Goal: Entertainment & Leisure: Browse casually

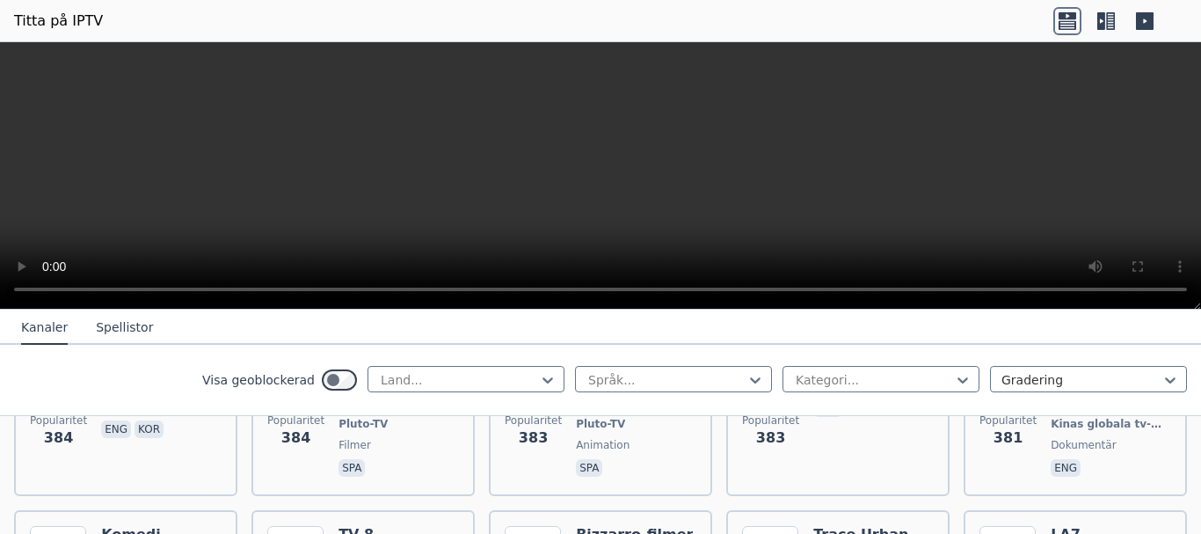
scroll to position [8267, 0]
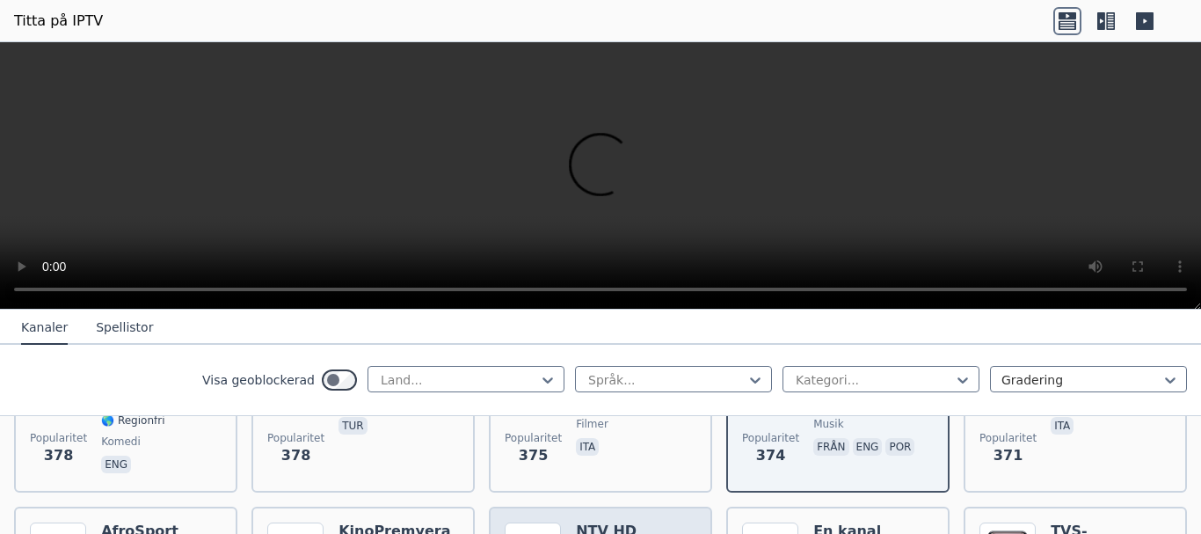
scroll to position [8443, 0]
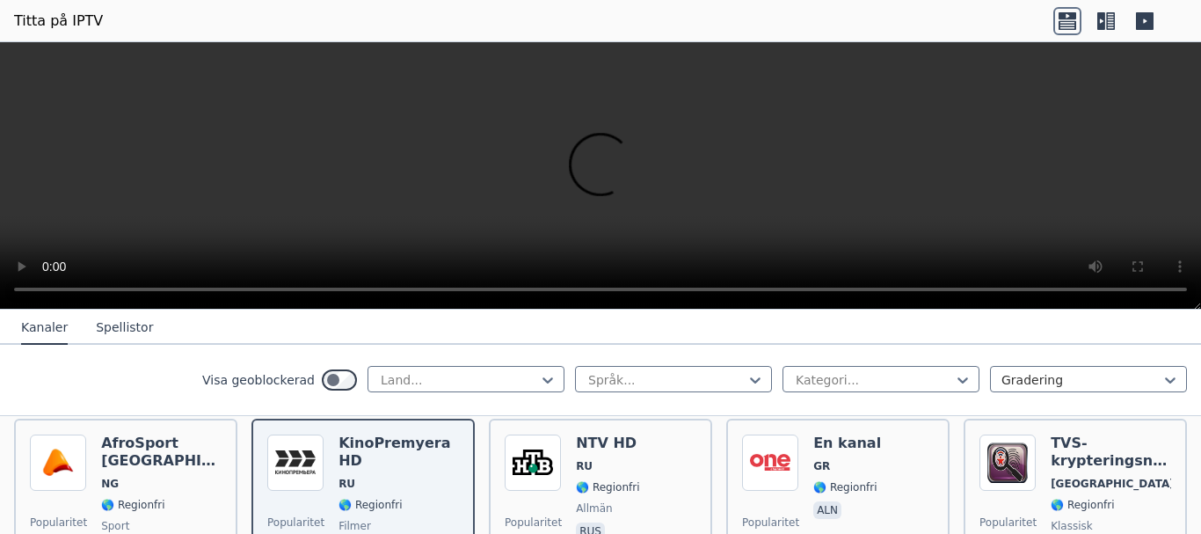
scroll to position [8707, 0]
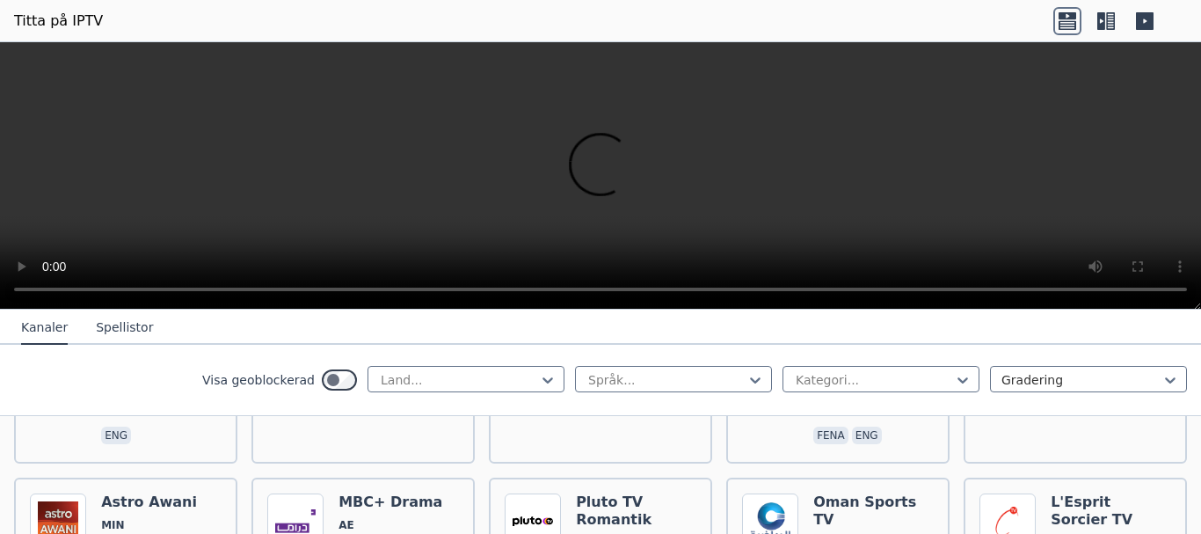
scroll to position [7526, 0]
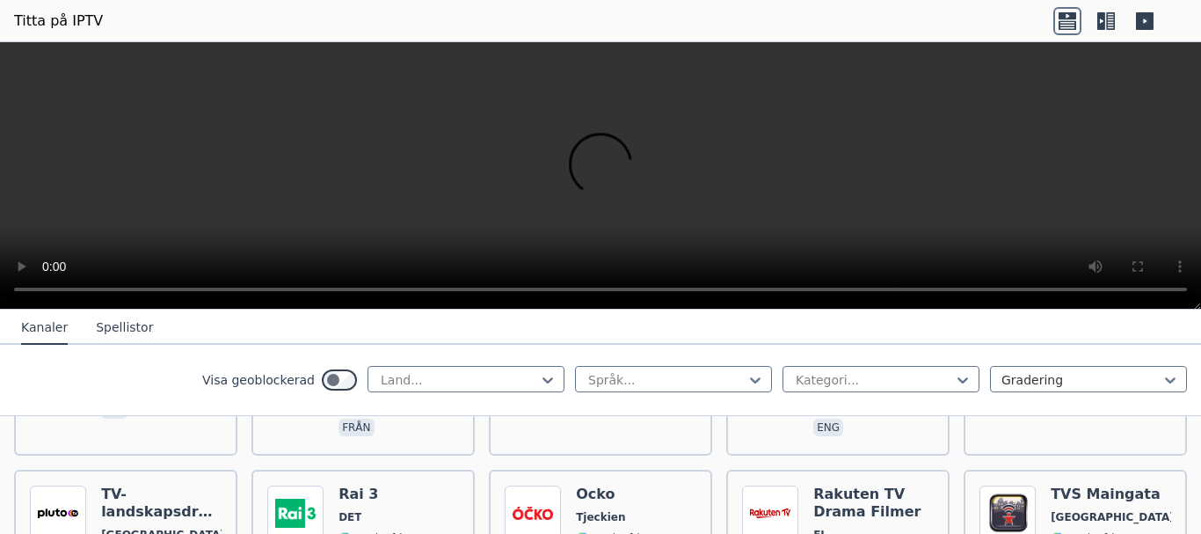
scroll to position [7350, 0]
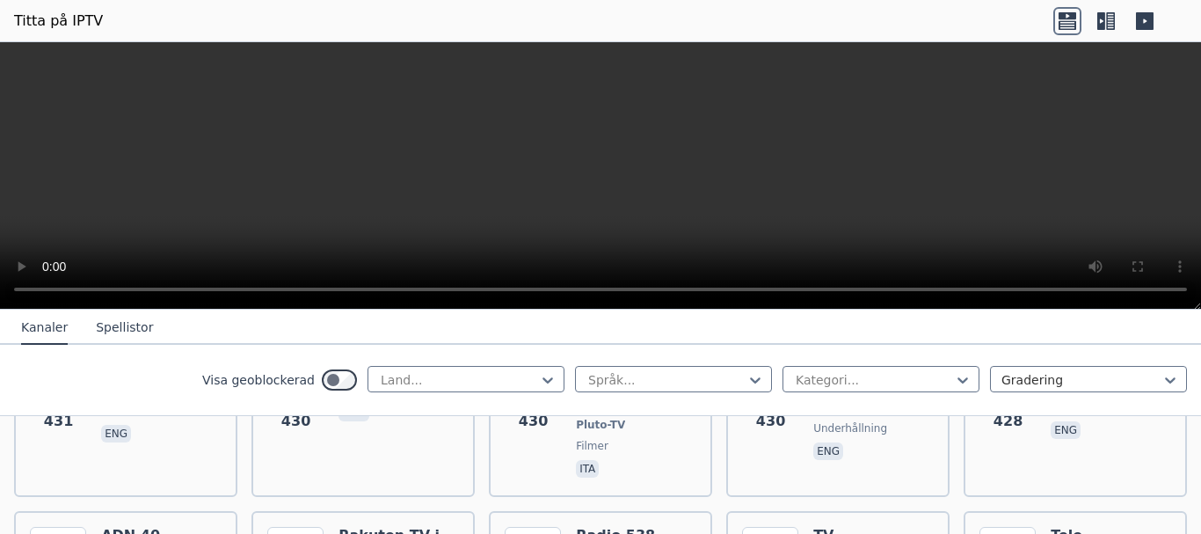
scroll to position [7174, 0]
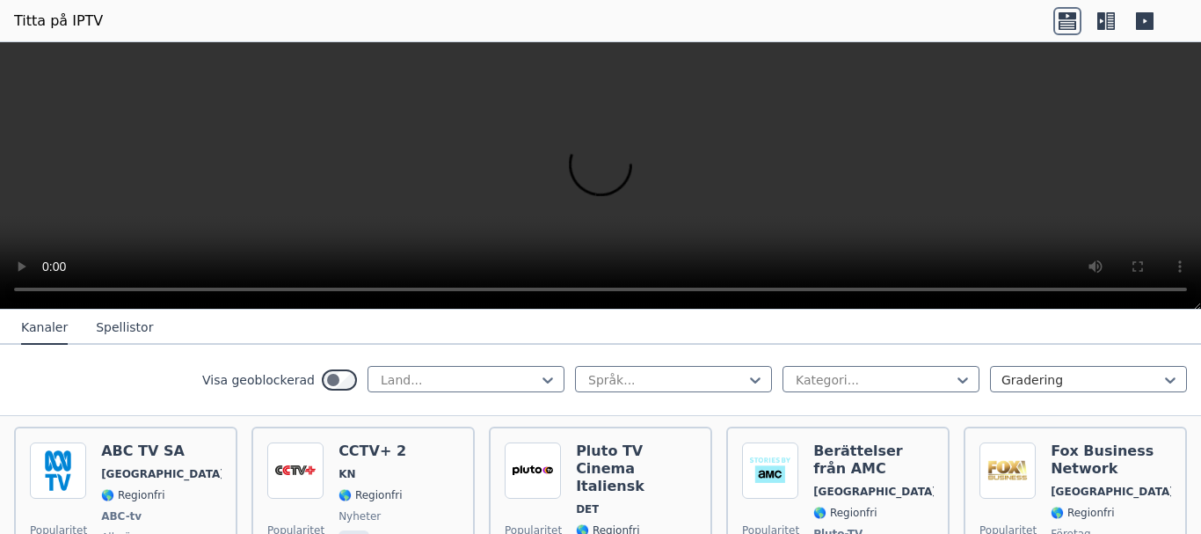
scroll to position [6998, 0]
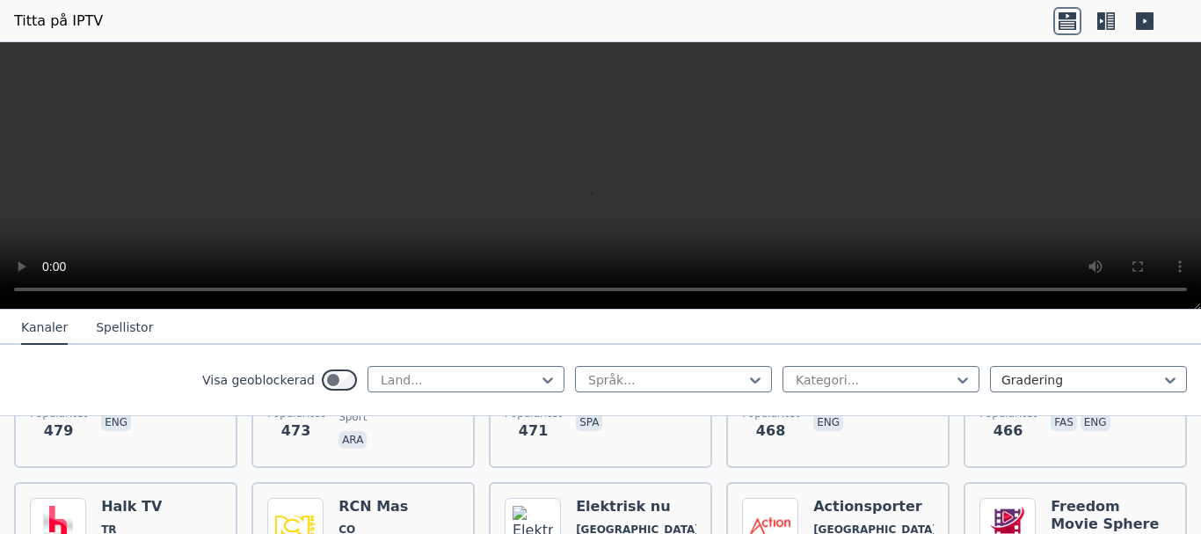
scroll to position [6471, 0]
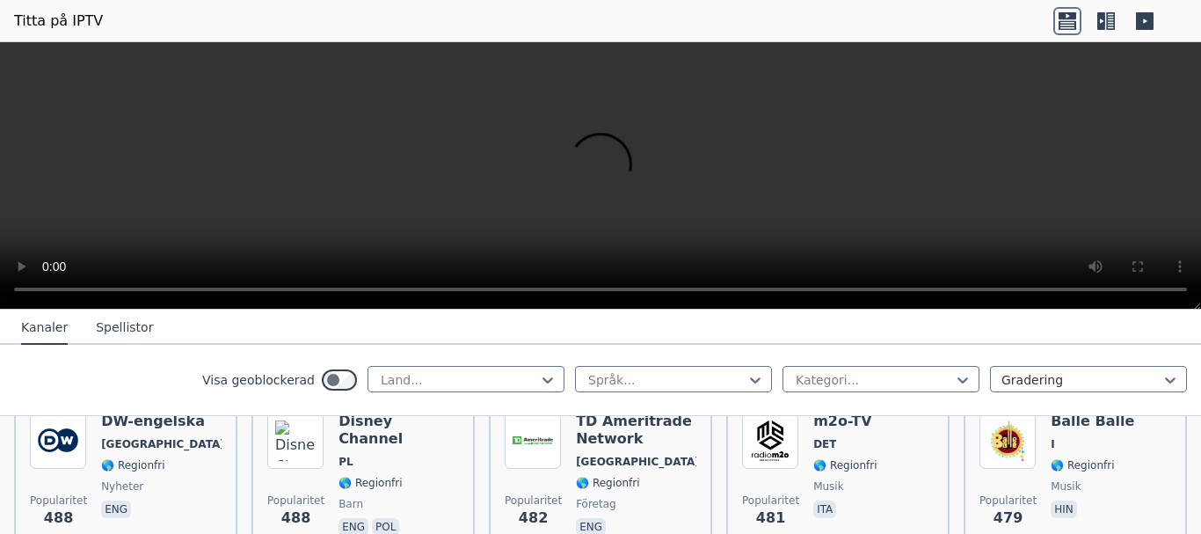
scroll to position [6295, 0]
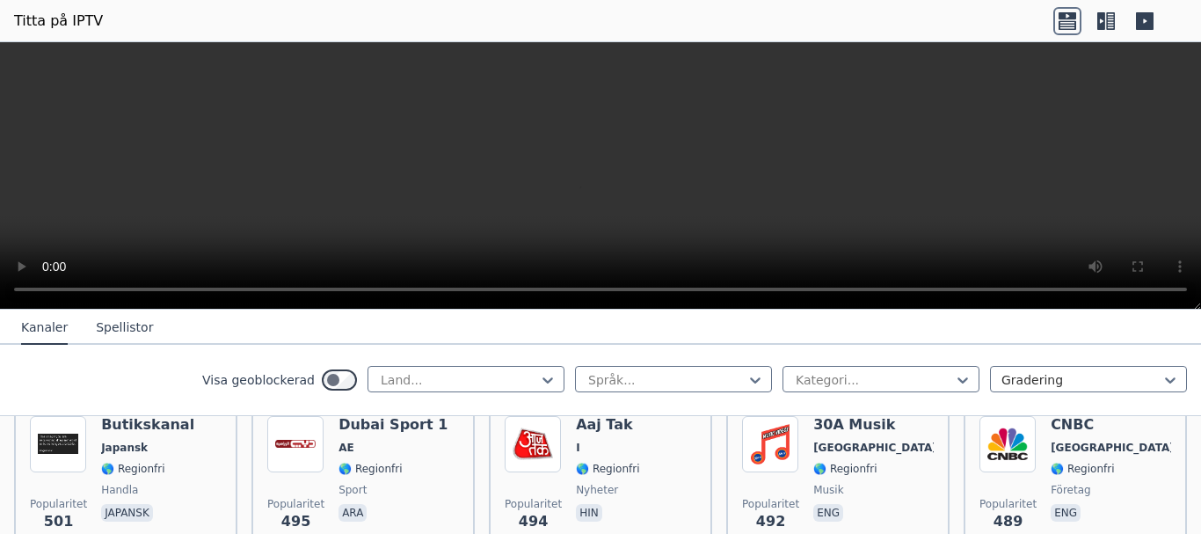
scroll to position [6119, 0]
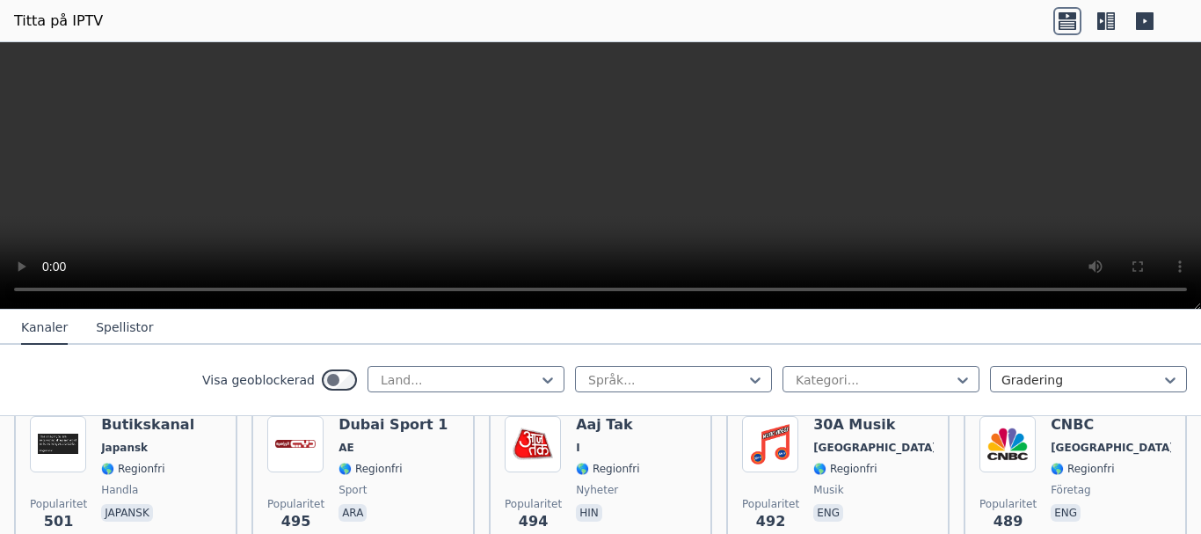
scroll to position [5943, 0]
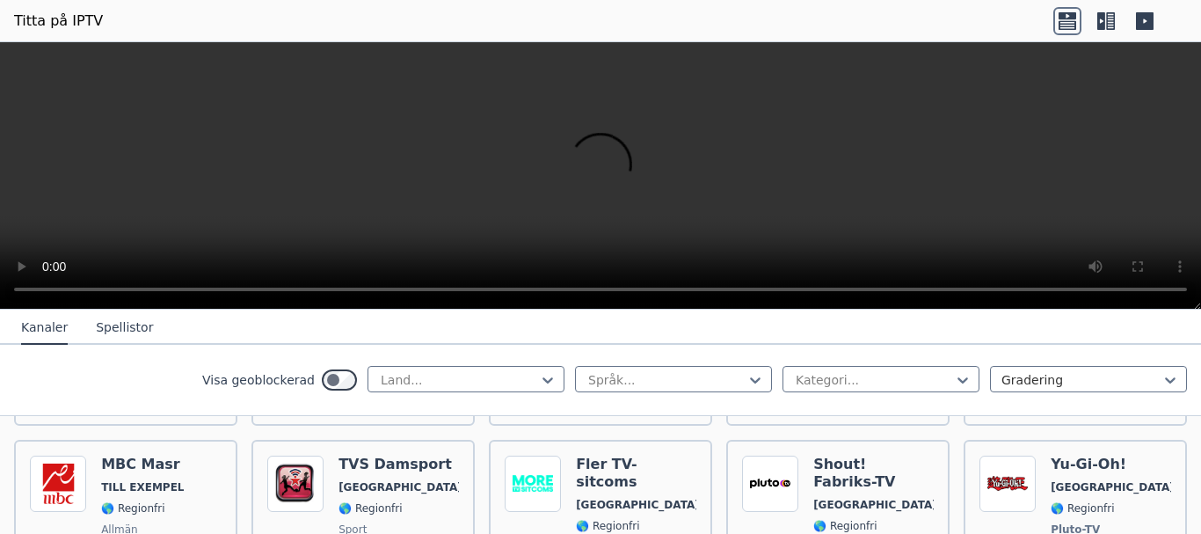
scroll to position [5591, 0]
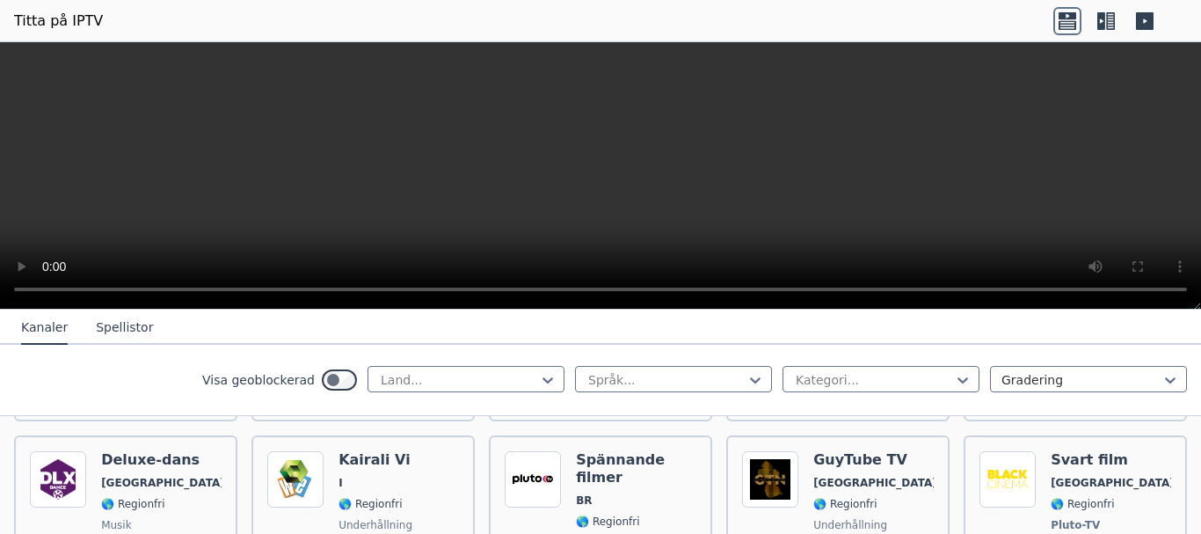
scroll to position [5151, 0]
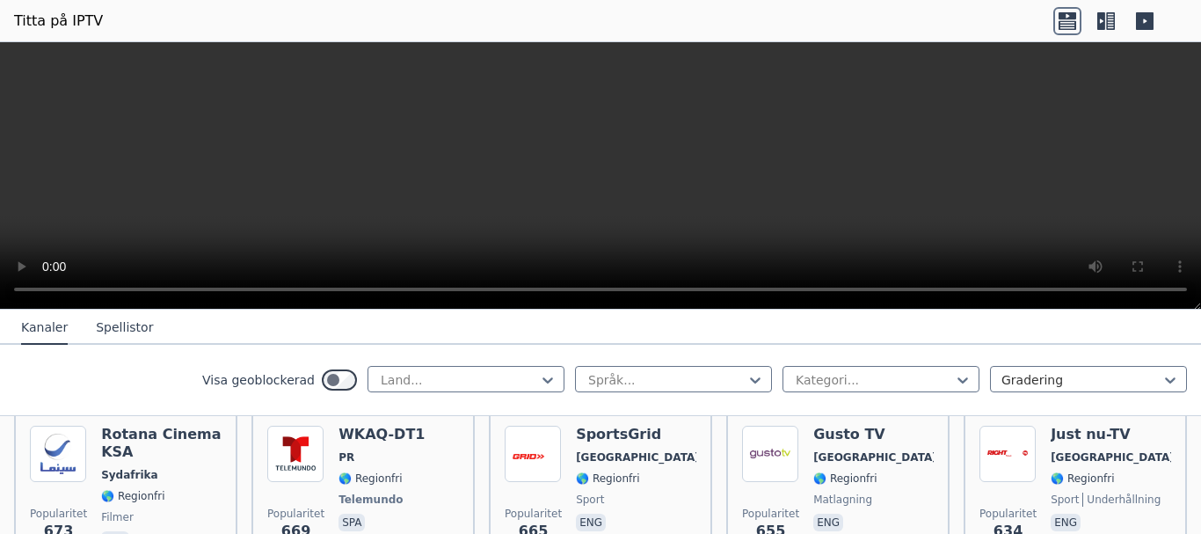
scroll to position [4272, 0]
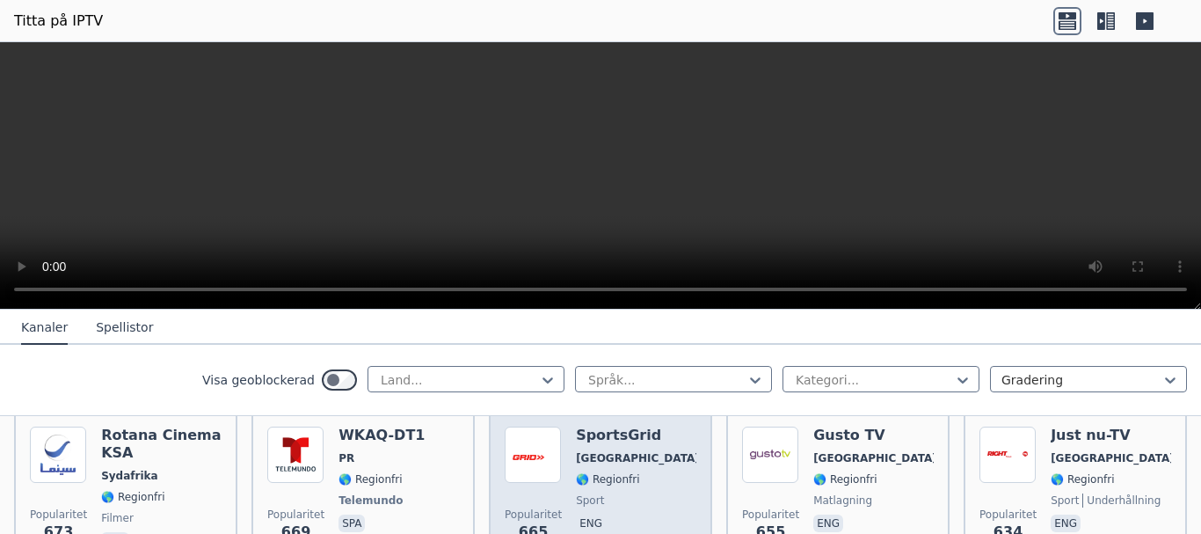
click at [616, 493] on span "sport" at bounding box center [636, 500] width 120 height 14
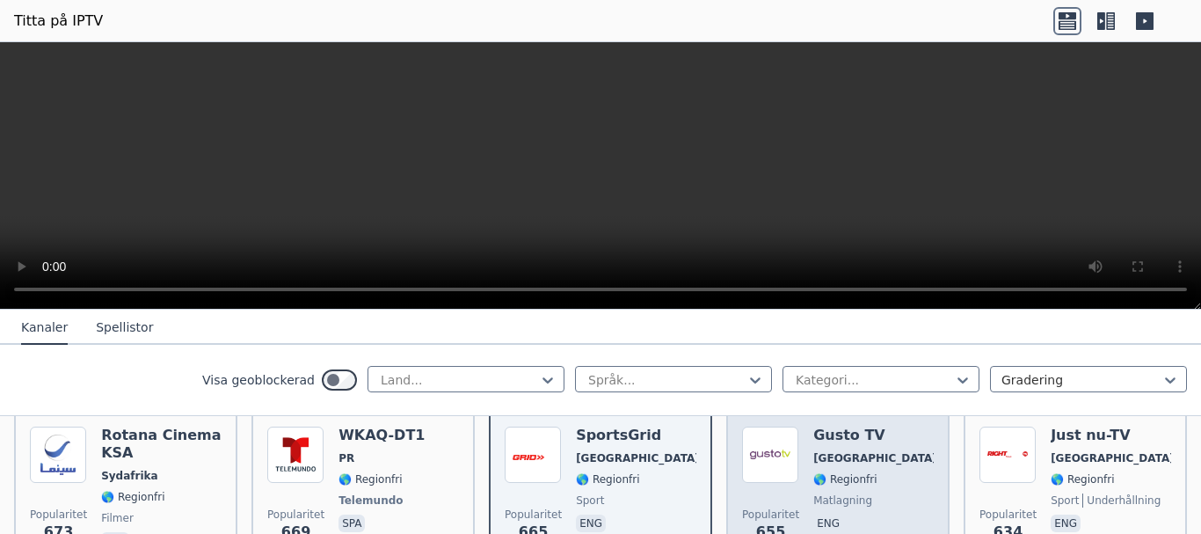
click at [848, 488] on div "Gusto TV [GEOGRAPHIC_DATA] 🌎 Regionfri matlagning eng" at bounding box center [874, 490] width 120 height 127
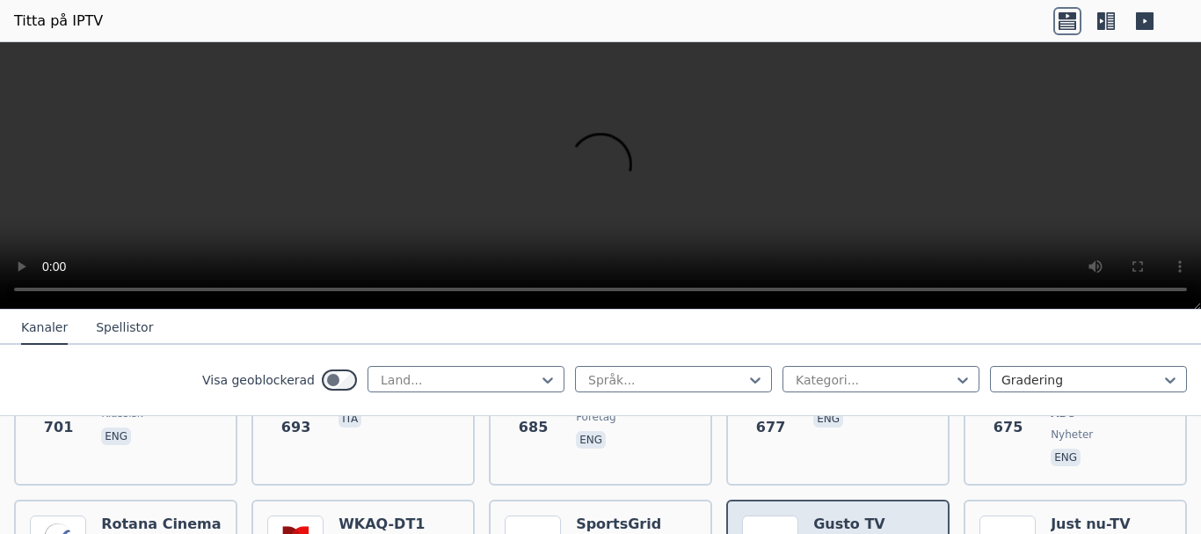
scroll to position [4096, 0]
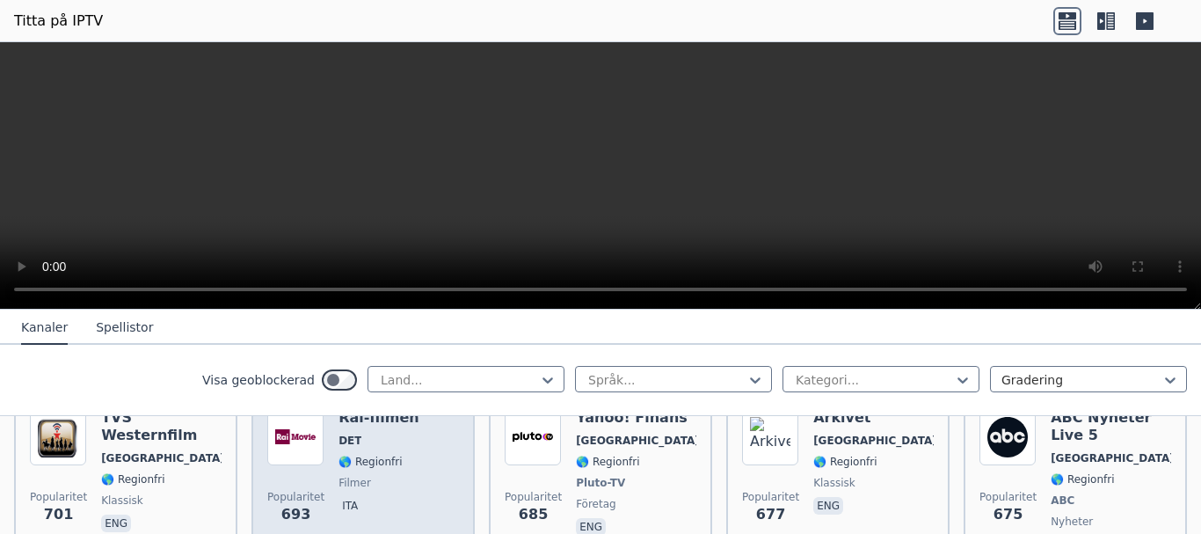
click at [364, 469] on div "Rai-filmen DET 🌎 Regionfri filmer ita" at bounding box center [379, 483] width 81 height 148
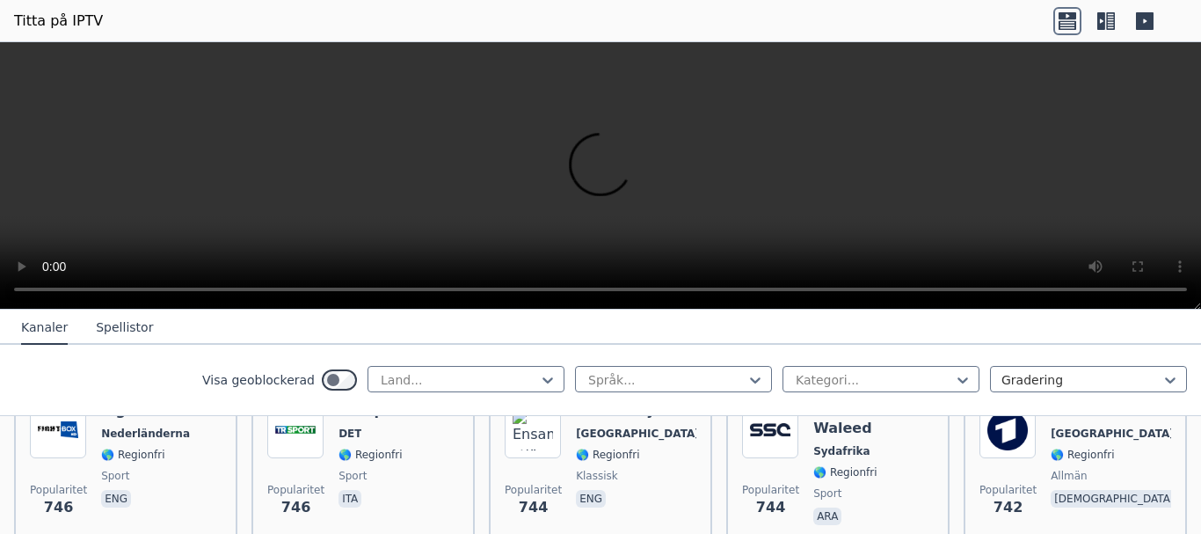
scroll to position [3744, 0]
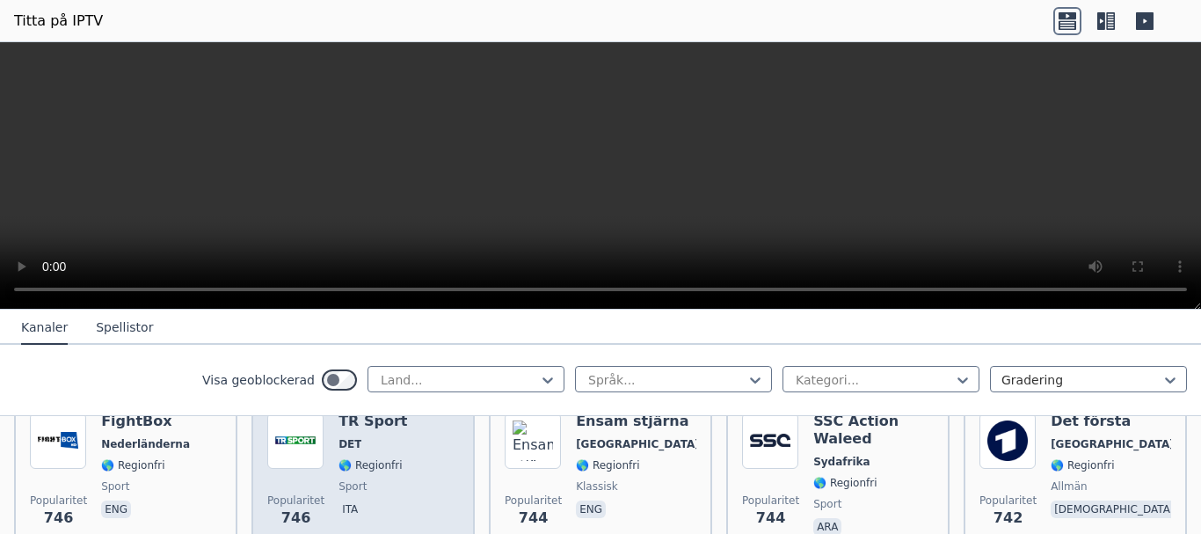
click at [365, 490] on div "TR Sport DET 🌎 Regionfri sport ita" at bounding box center [373, 475] width 69 height 127
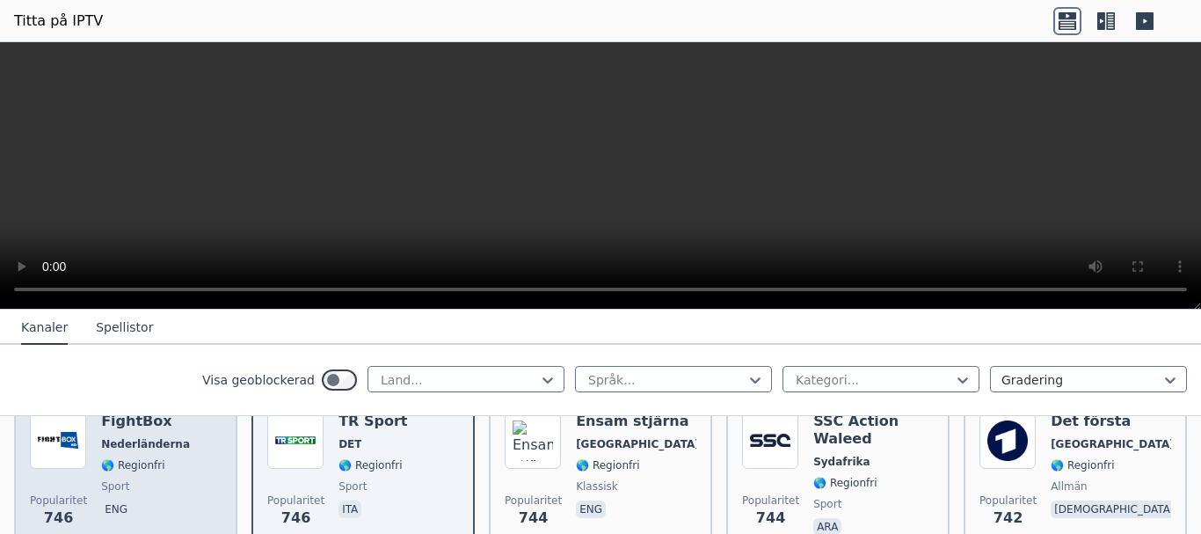
click at [153, 481] on span "sport" at bounding box center [145, 486] width 89 height 14
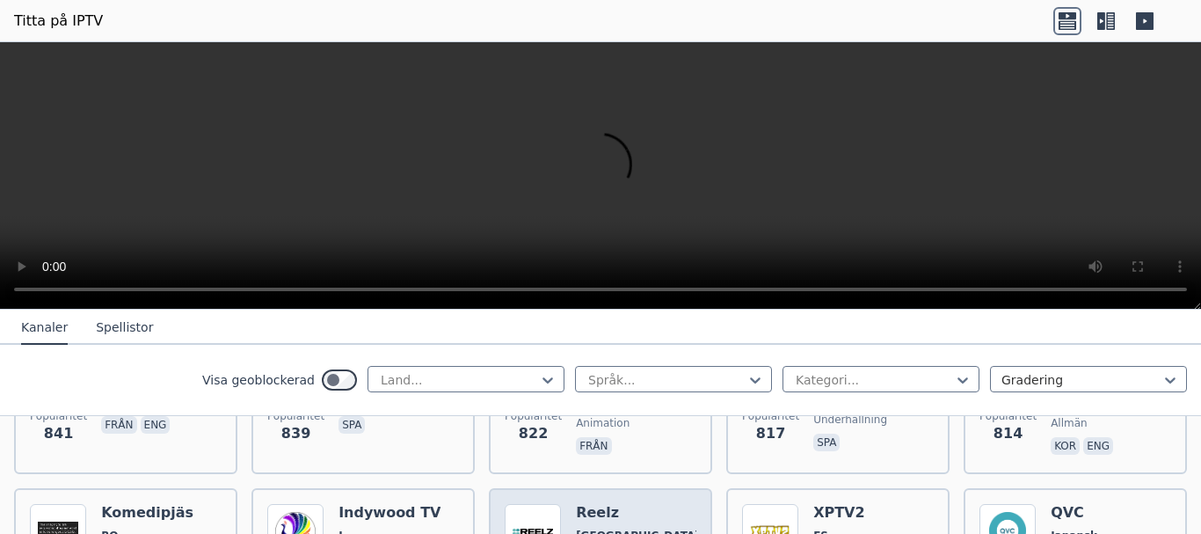
scroll to position [3216, 0]
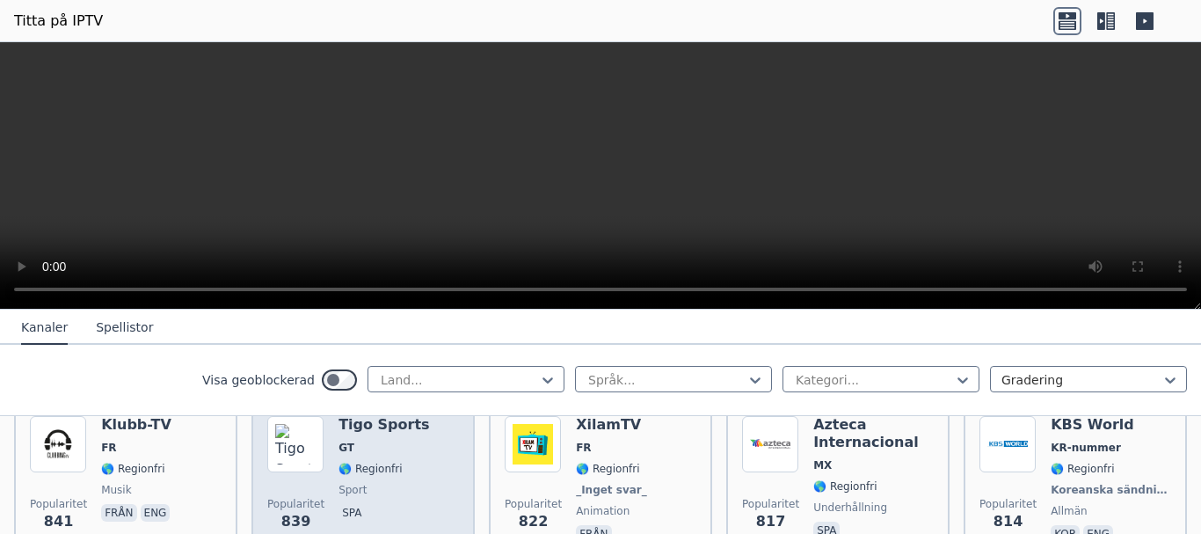
click at [386, 469] on font "🌎 Regionfri" at bounding box center [370, 469] width 63 height 12
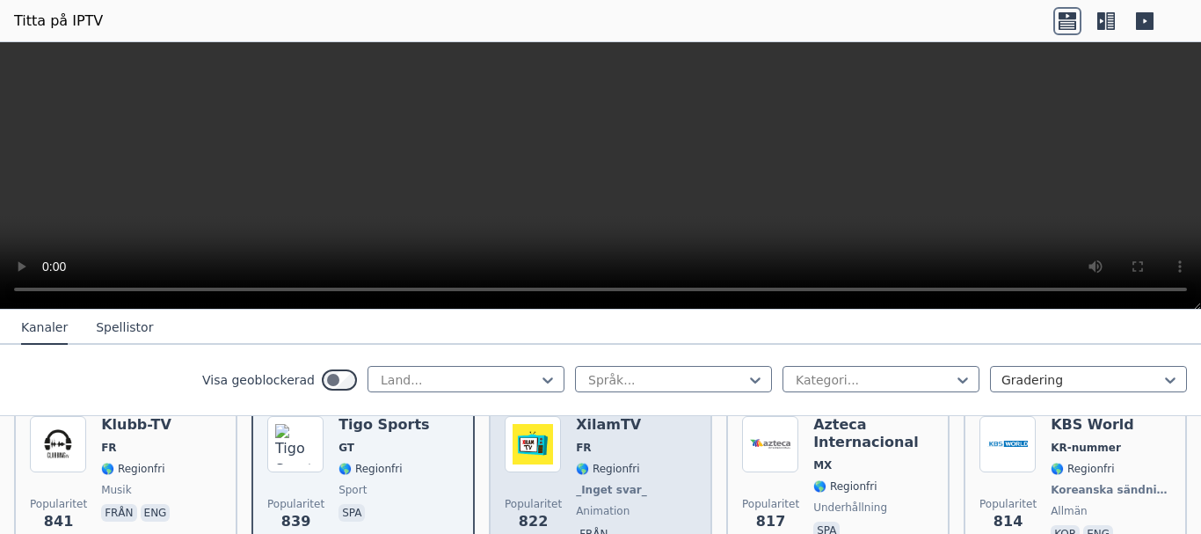
click at [611, 498] on div "XilamTV FR 🌎 Regionfri _Inget svar_ animation från" at bounding box center [613, 481] width 75 height 130
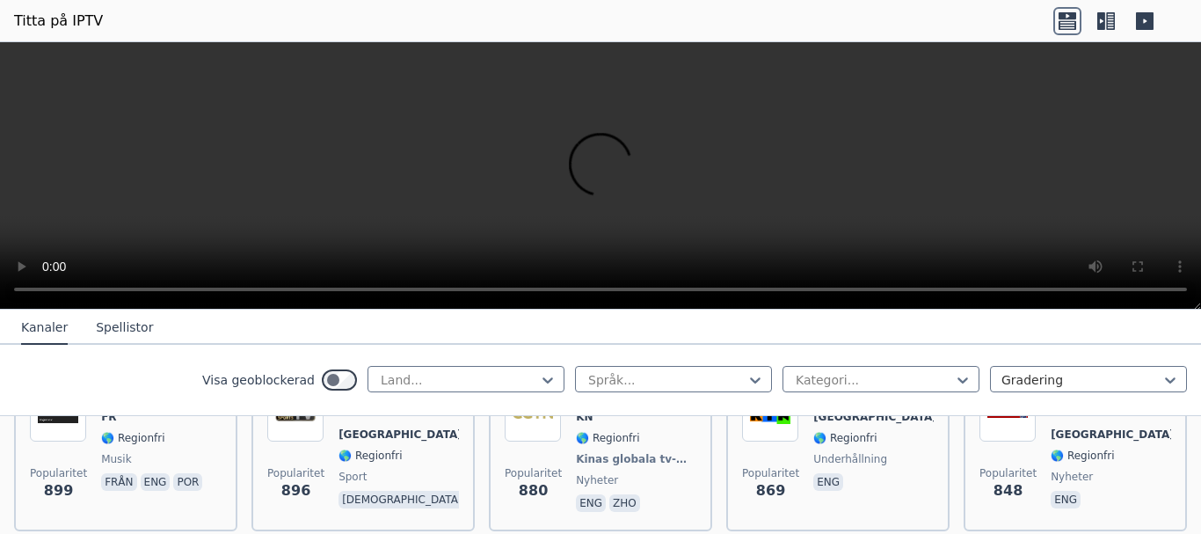
scroll to position [3040, 0]
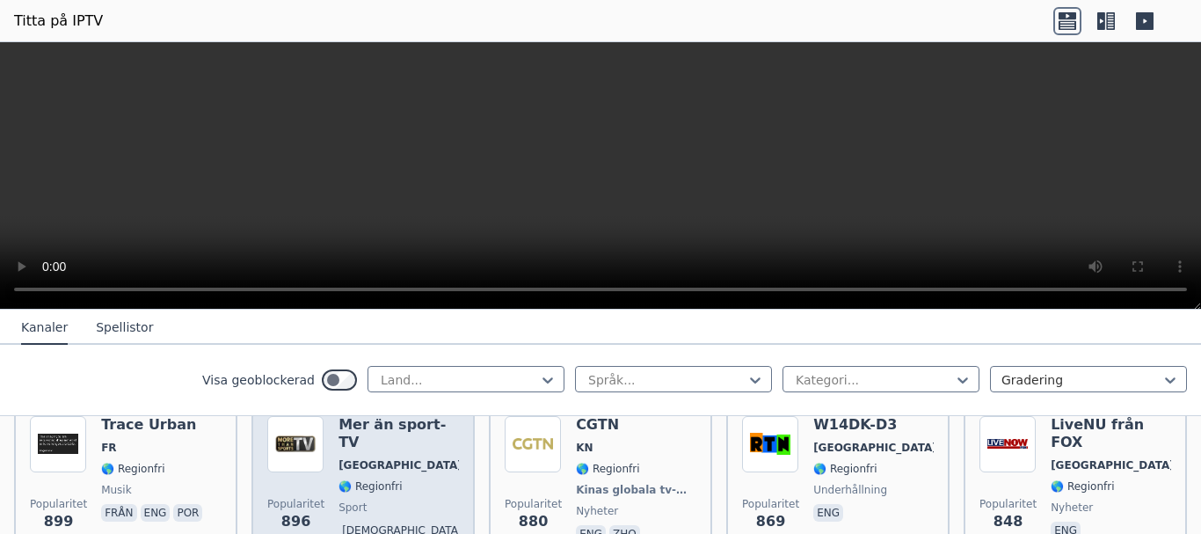
click at [375, 493] on div "Mer än sport-TV Tyskland 🌎 Regionfri sport gud" at bounding box center [399, 481] width 120 height 130
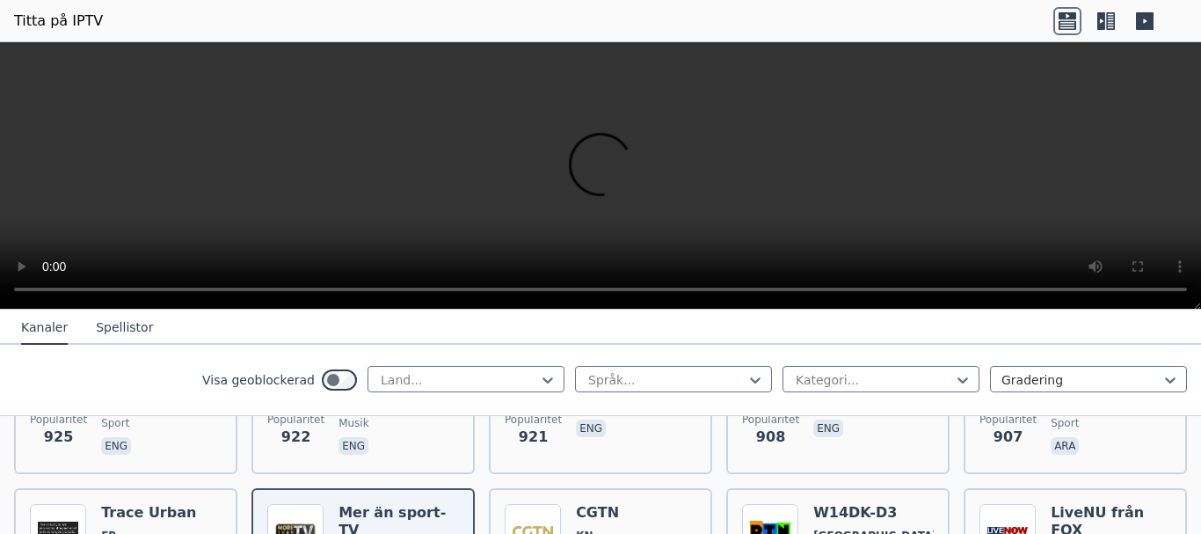
scroll to position [2865, 0]
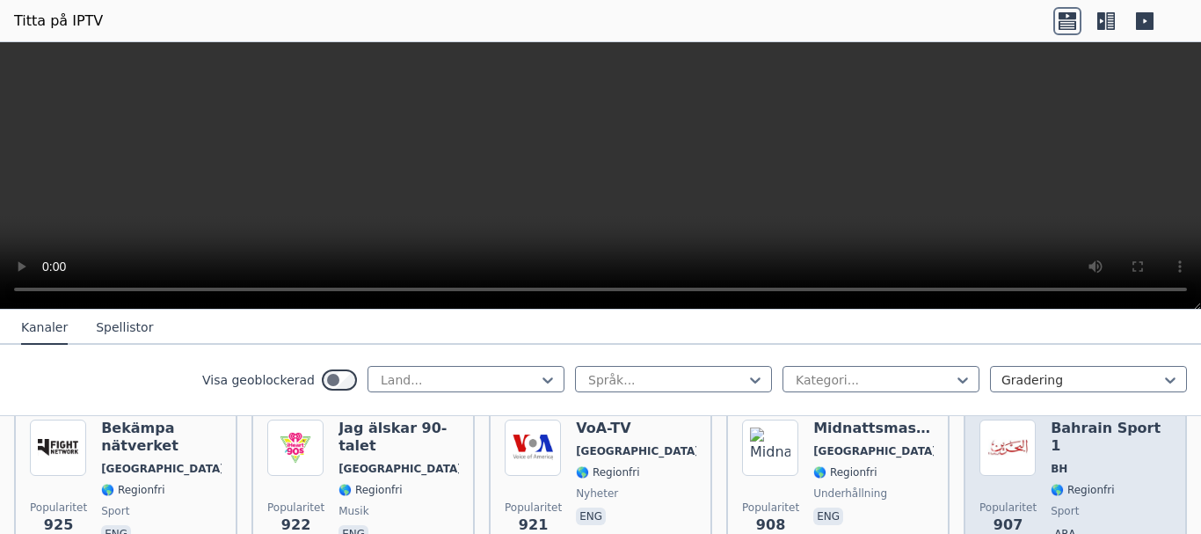
click at [1075, 504] on span "sport" at bounding box center [1111, 511] width 120 height 14
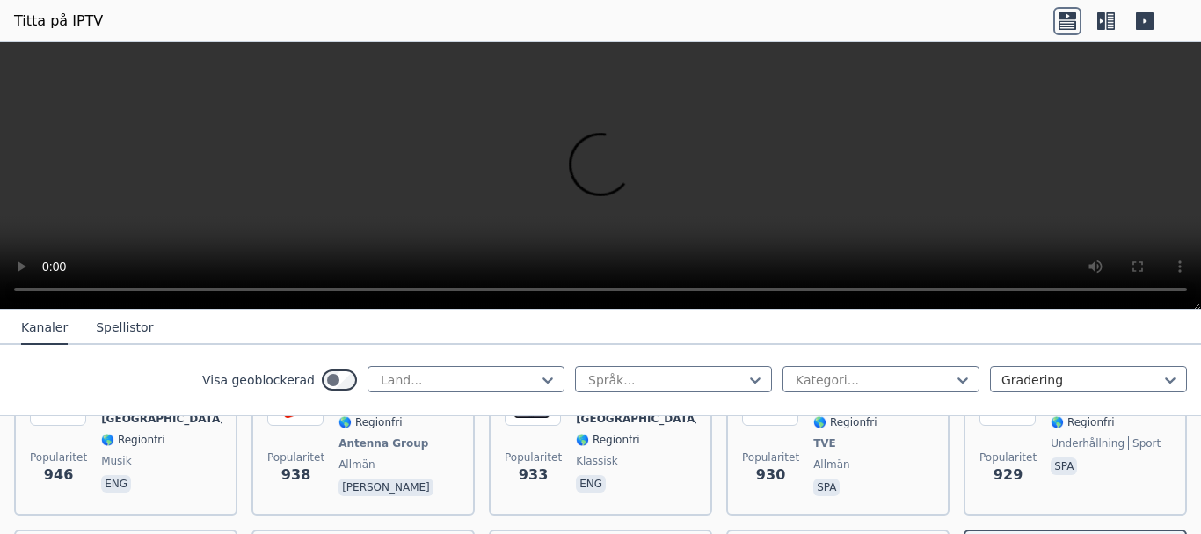
scroll to position [2689, 0]
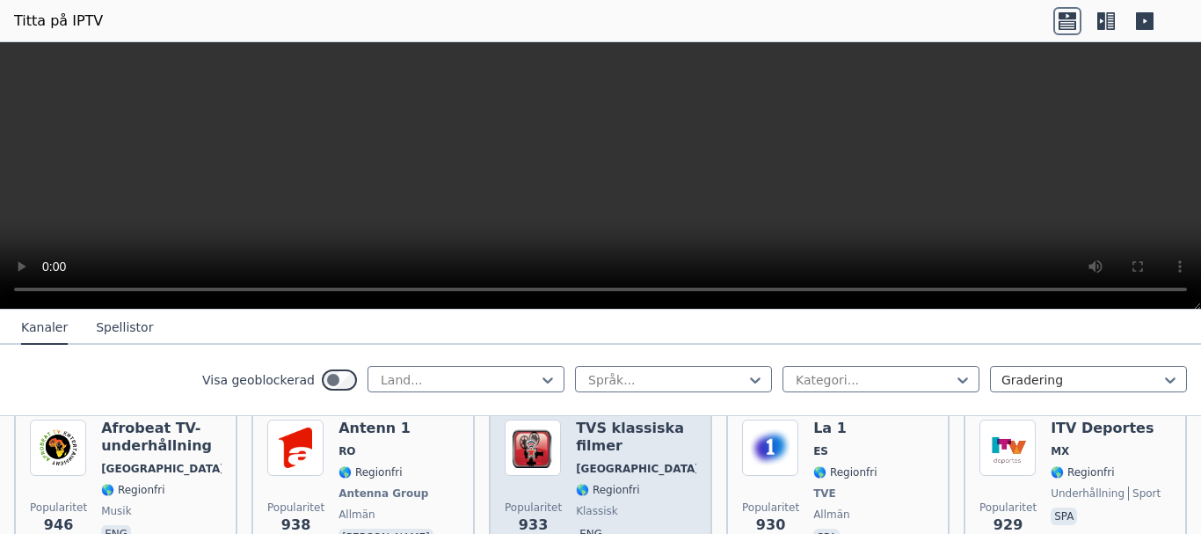
click at [594, 486] on font "🌎 Regionfri" at bounding box center [607, 490] width 63 height 12
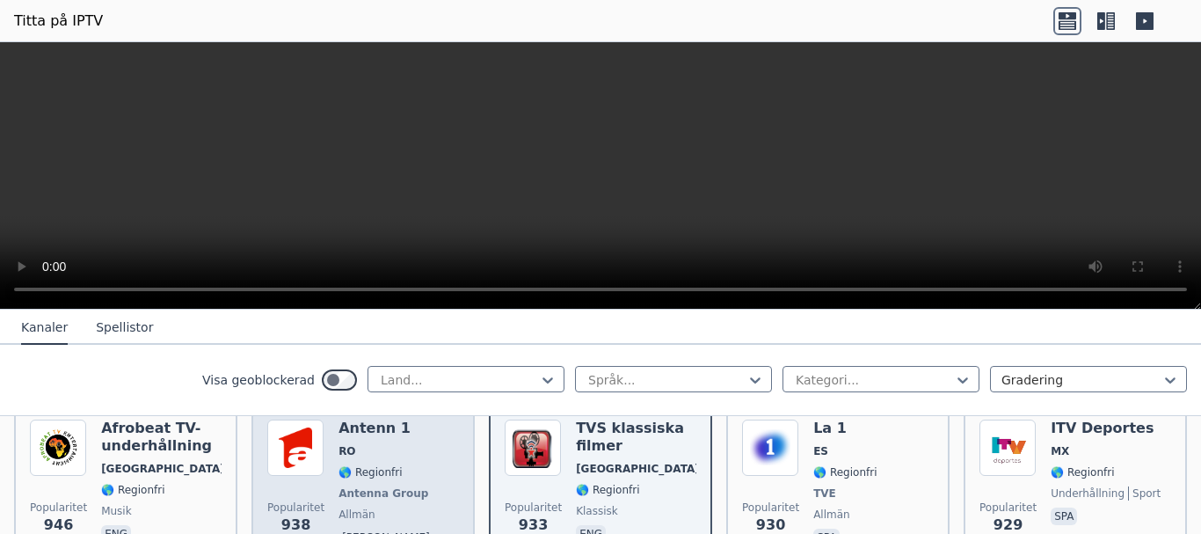
click at [369, 481] on div "Antenn 1 RO 🌎 Regionfri Antenna Group allmän Ron" at bounding box center [388, 485] width 99 height 130
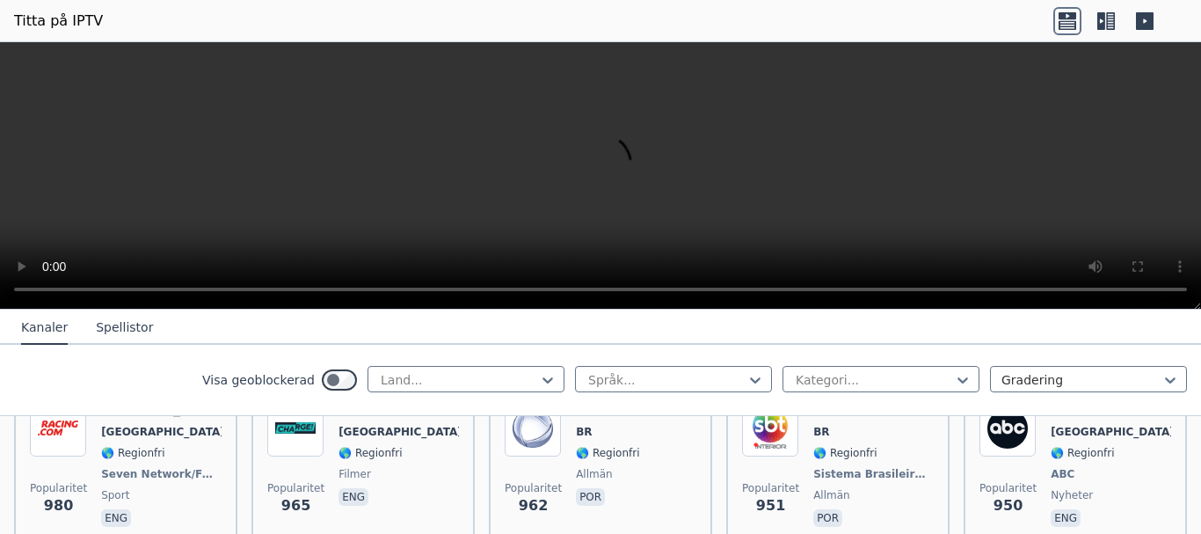
scroll to position [2513, 0]
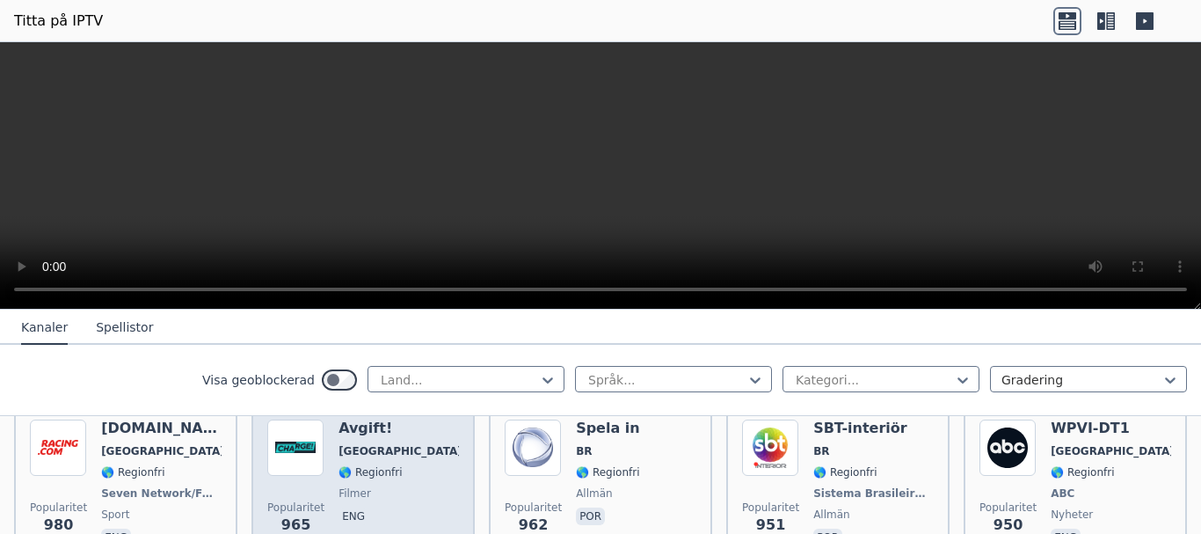
click at [355, 493] on font "filmer" at bounding box center [355, 493] width 33 height 12
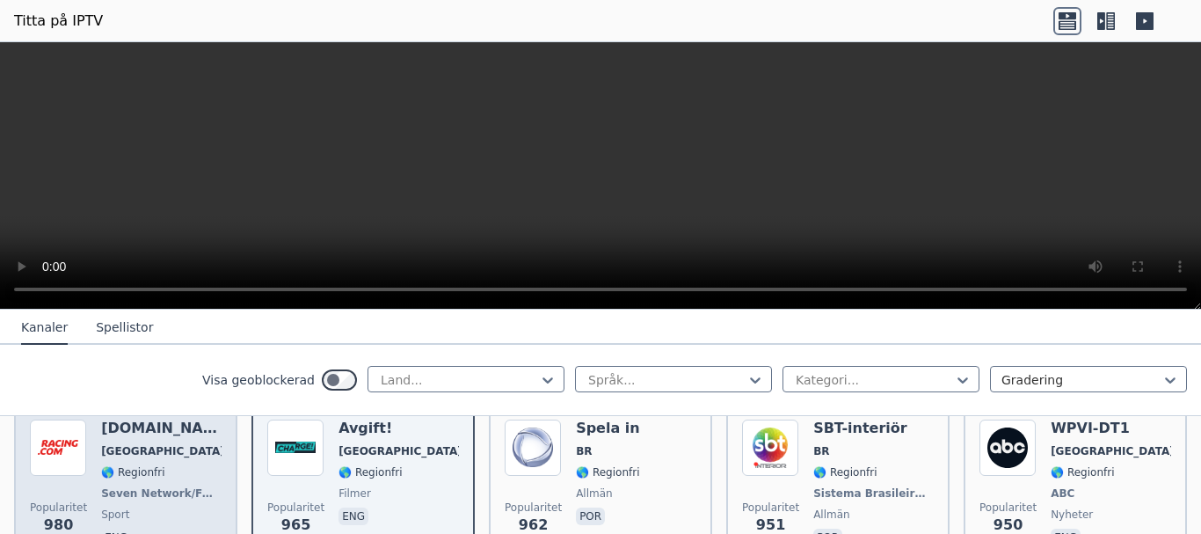
click at [135, 487] on font "Seven Network/Foxtel" at bounding box center [166, 493] width 131 height 12
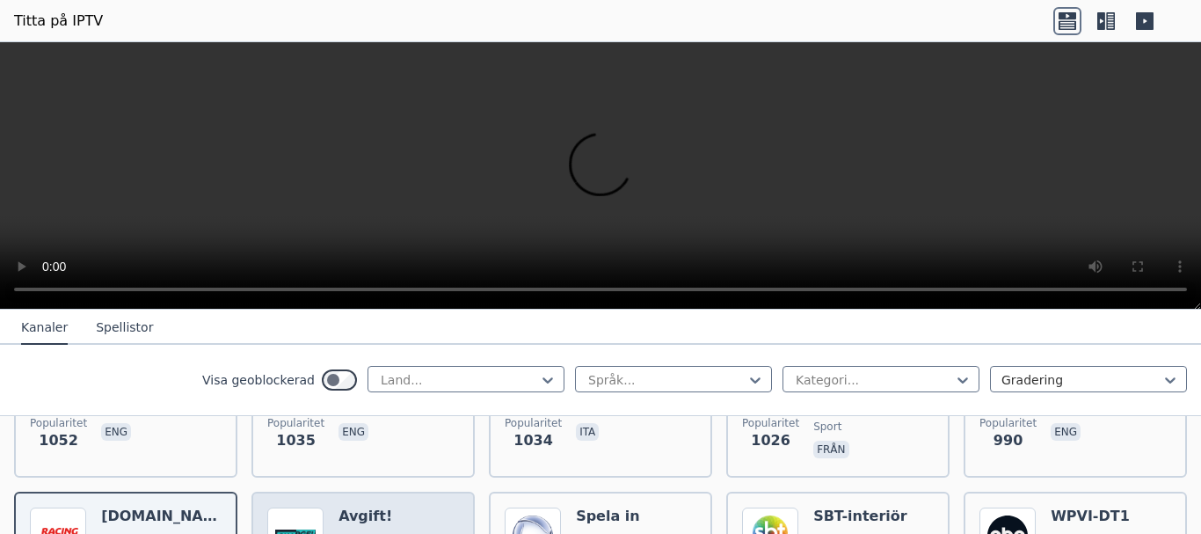
scroll to position [2337, 0]
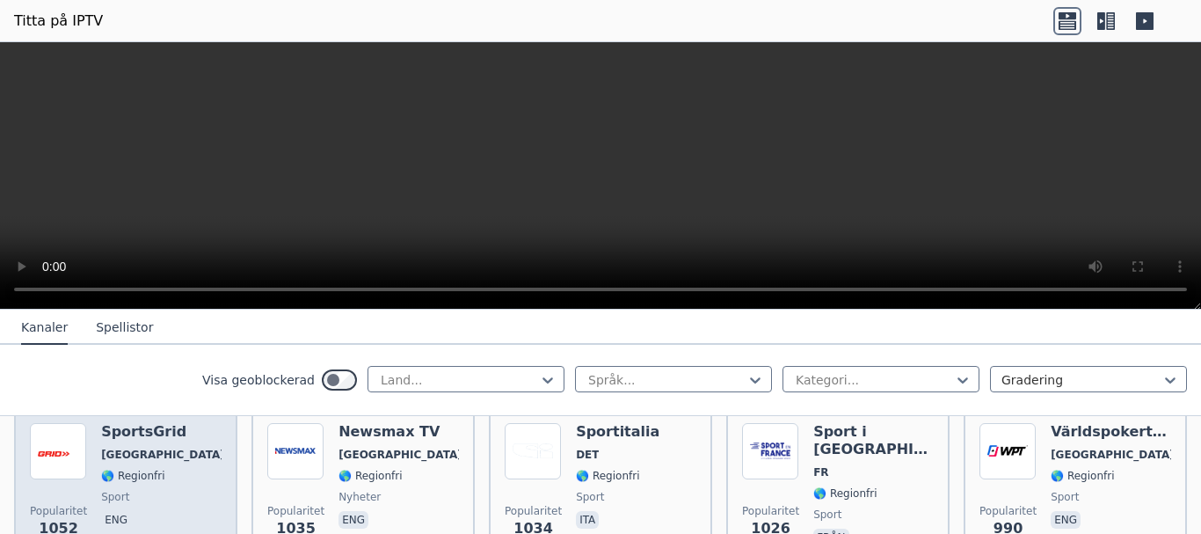
click at [160, 484] on div "SportsGrid [GEOGRAPHIC_DATA] 🌎 Regionfri sport eng" at bounding box center [161, 486] width 120 height 127
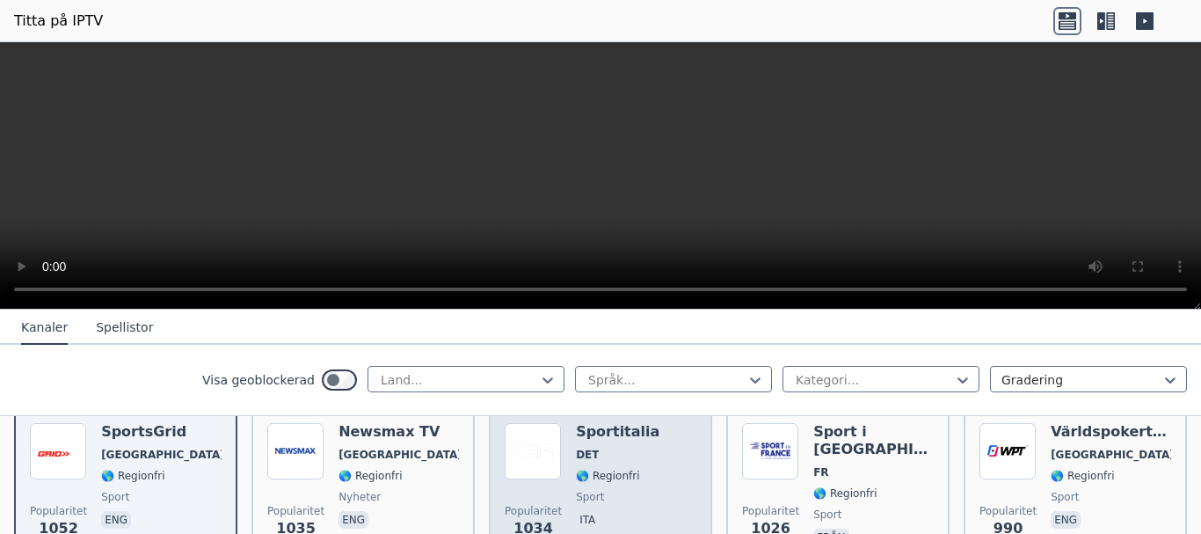
click at [614, 475] on font "🌎 Regionfri" at bounding box center [607, 476] width 63 height 12
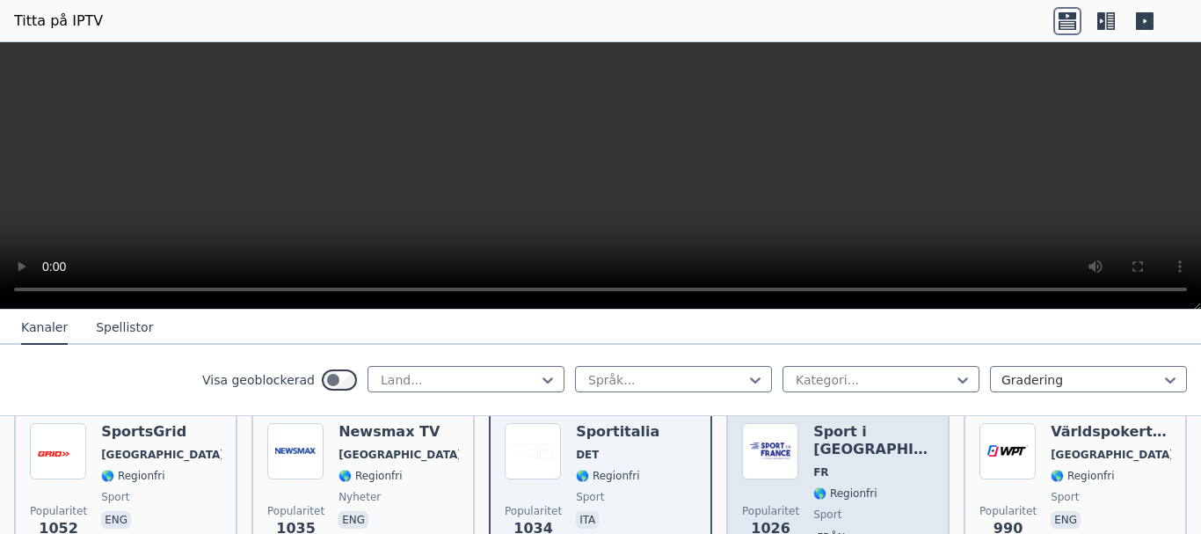
click at [861, 480] on div "Sport i [GEOGRAPHIC_DATA] FR 🌎 Regionfri sport från" at bounding box center [874, 486] width 120 height 127
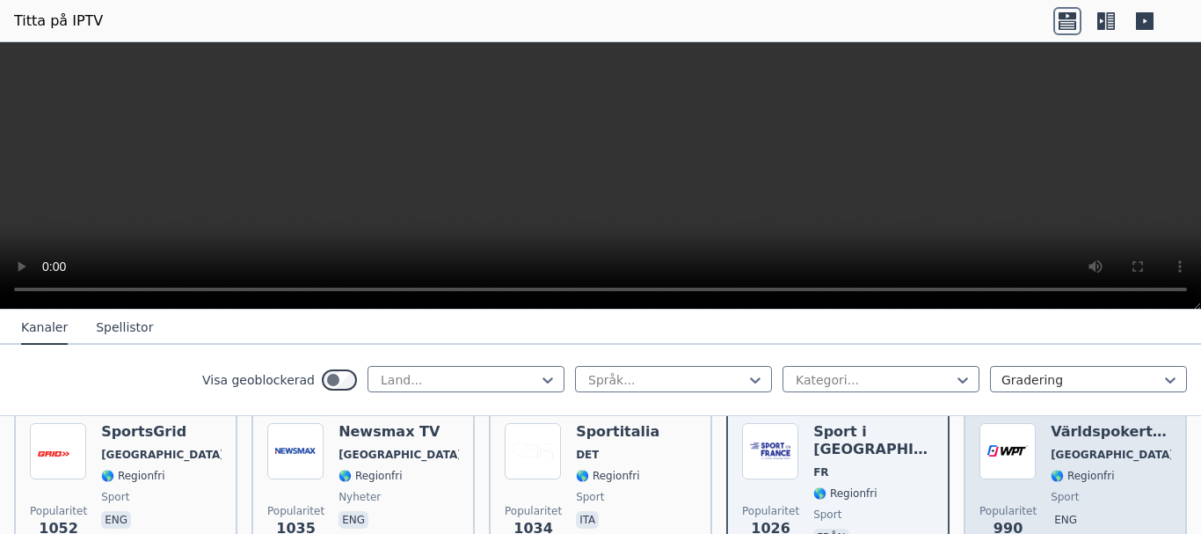
click at [1079, 490] on span "sport" at bounding box center [1111, 497] width 120 height 14
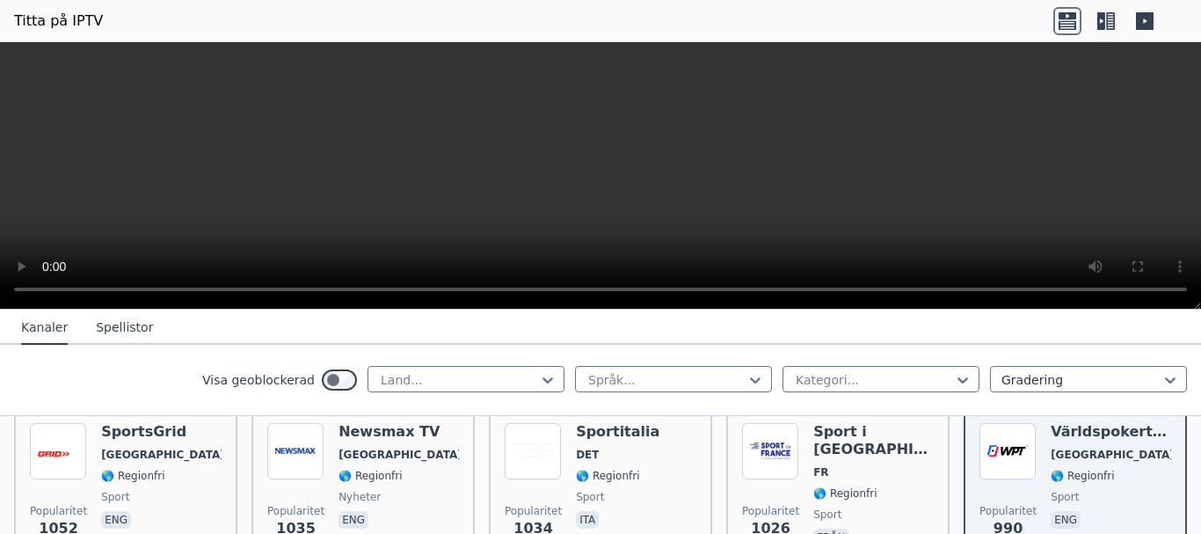
click at [1143, 20] on icon at bounding box center [1145, 21] width 18 height 18
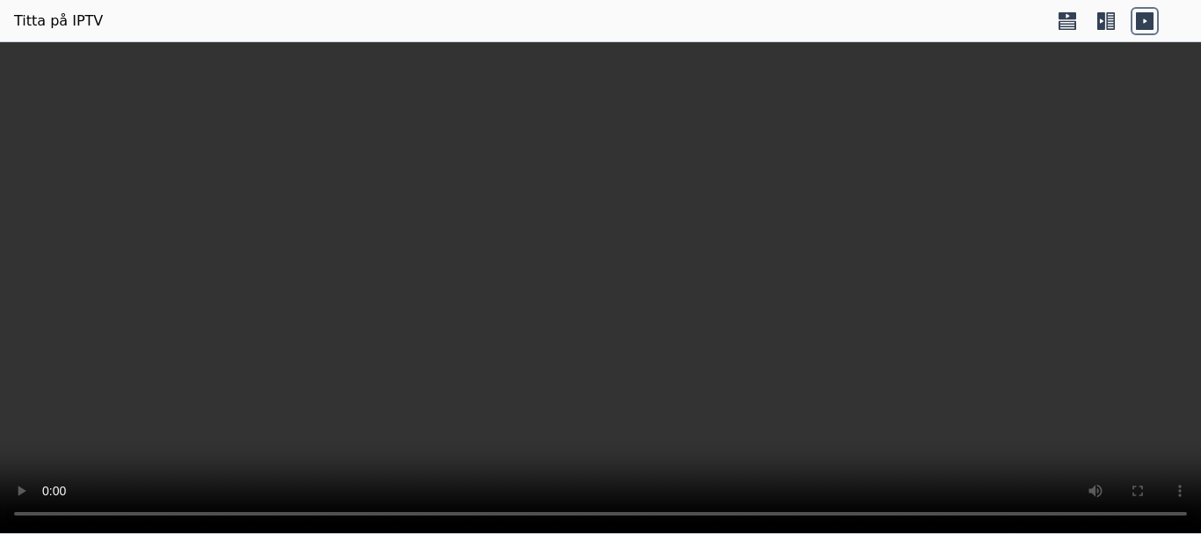
click at [1143, 20] on icon at bounding box center [1145, 21] width 18 height 18
click at [1104, 20] on icon at bounding box center [1102, 21] width 8 height 18
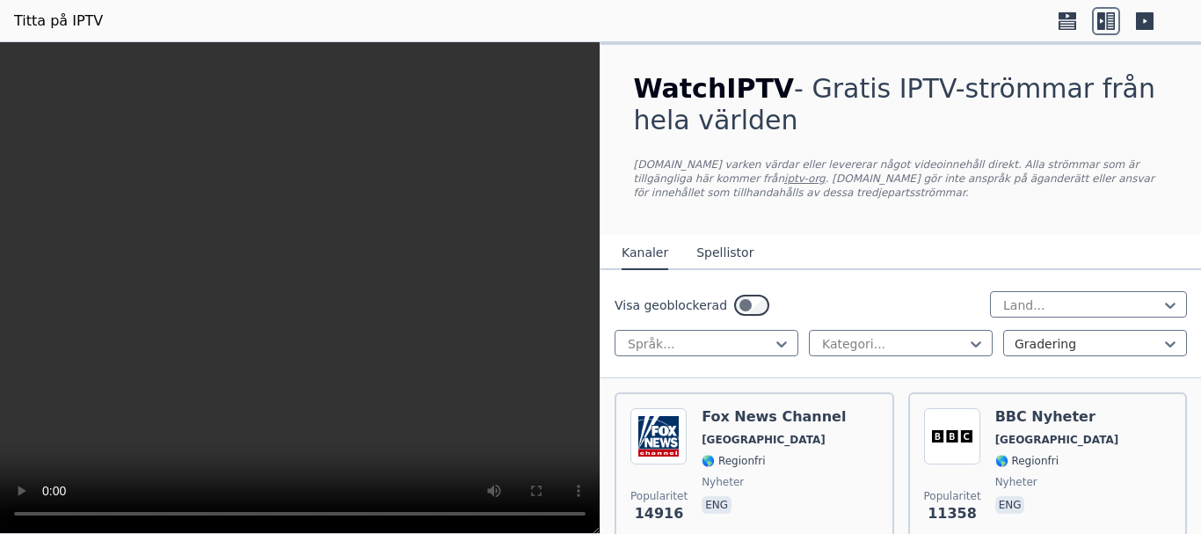
click at [1070, 18] on icon at bounding box center [1068, 15] width 18 height 7
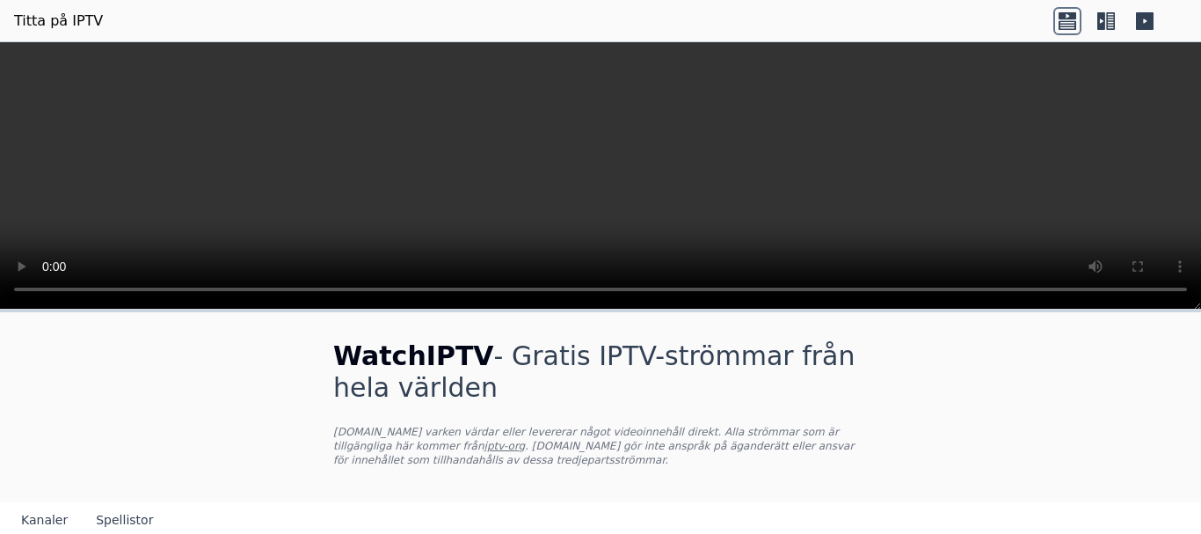
click at [1139, 16] on icon at bounding box center [1145, 21] width 18 height 18
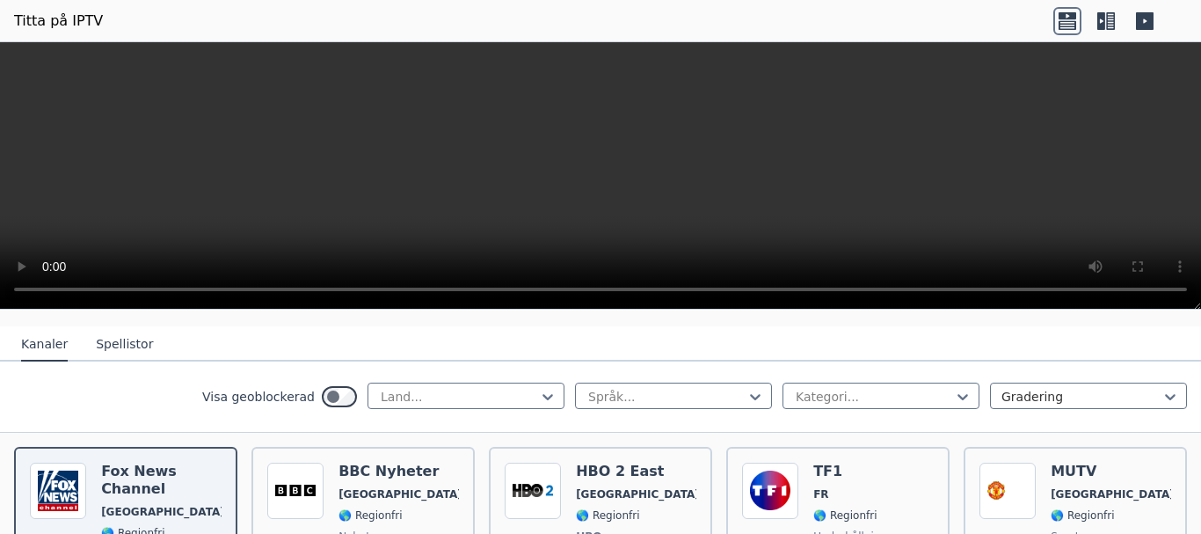
scroll to position [264, 0]
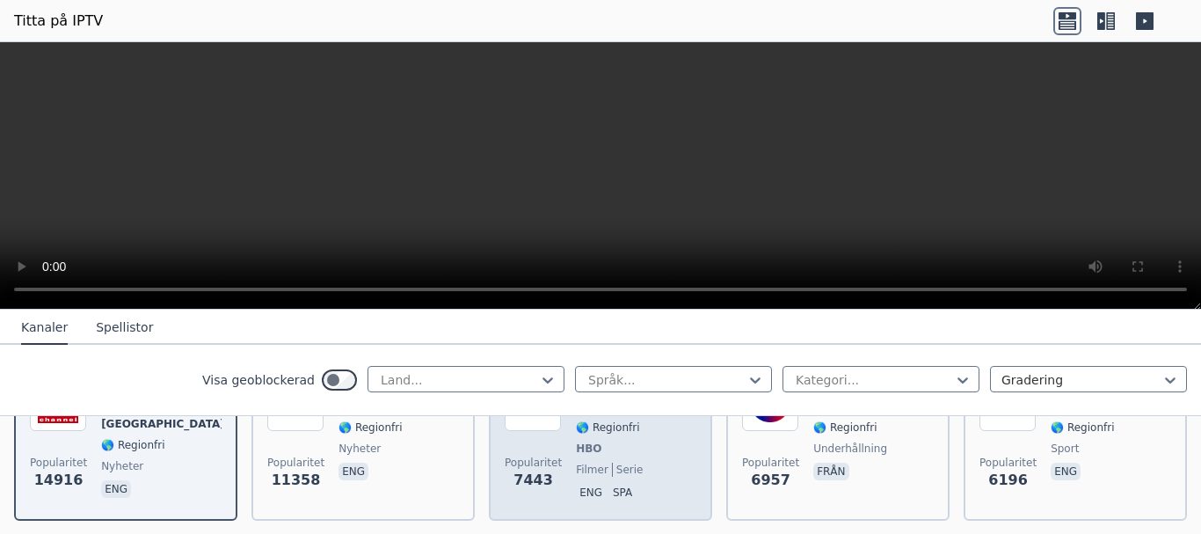
click at [597, 461] on div "HBO 2 East USA 🌎 Regionfri HBO filmer serie eng spa" at bounding box center [636, 440] width 120 height 130
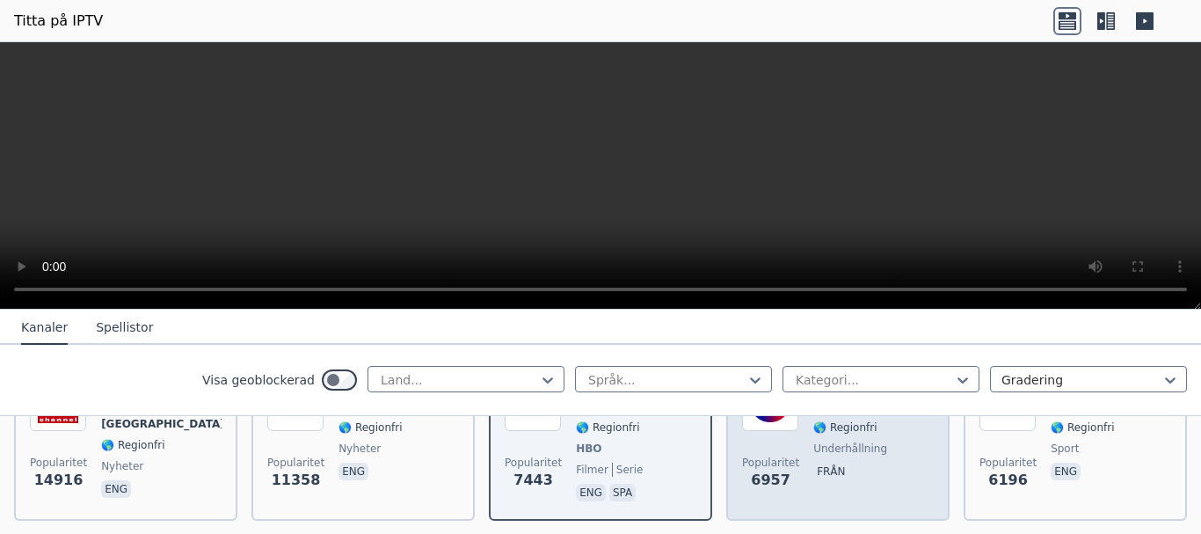
click at [828, 455] on font "underhållning" at bounding box center [851, 448] width 74 height 12
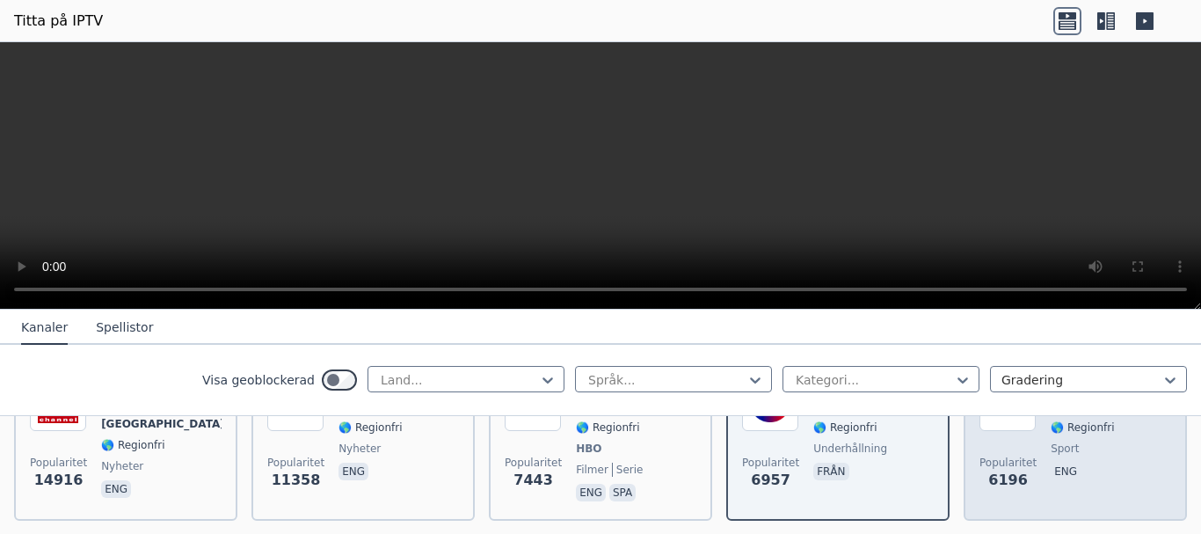
click at [1077, 447] on span "sport" at bounding box center [1111, 449] width 120 height 14
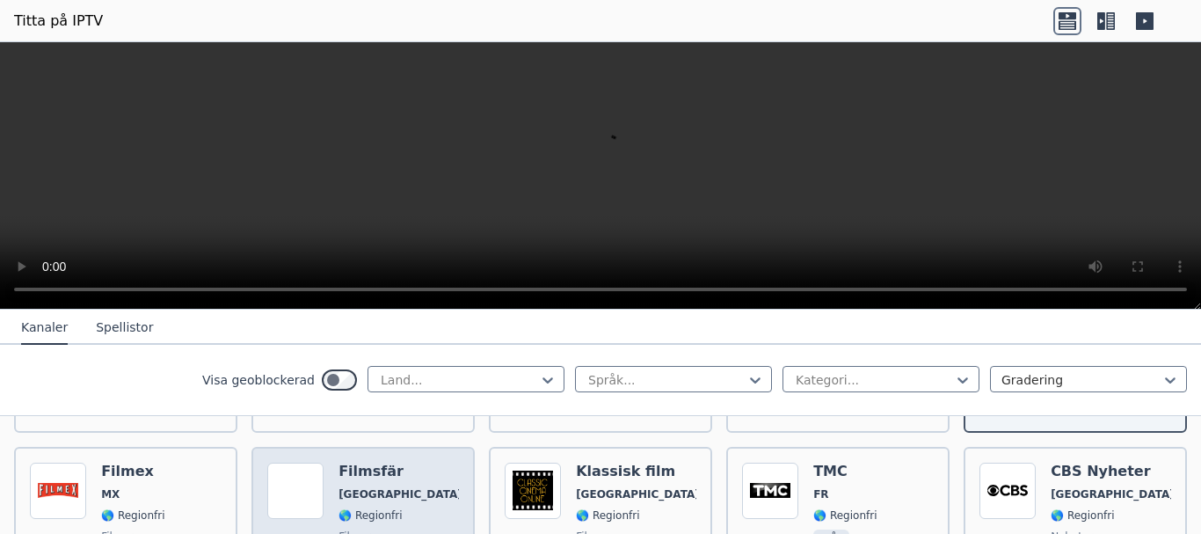
scroll to position [440, 0]
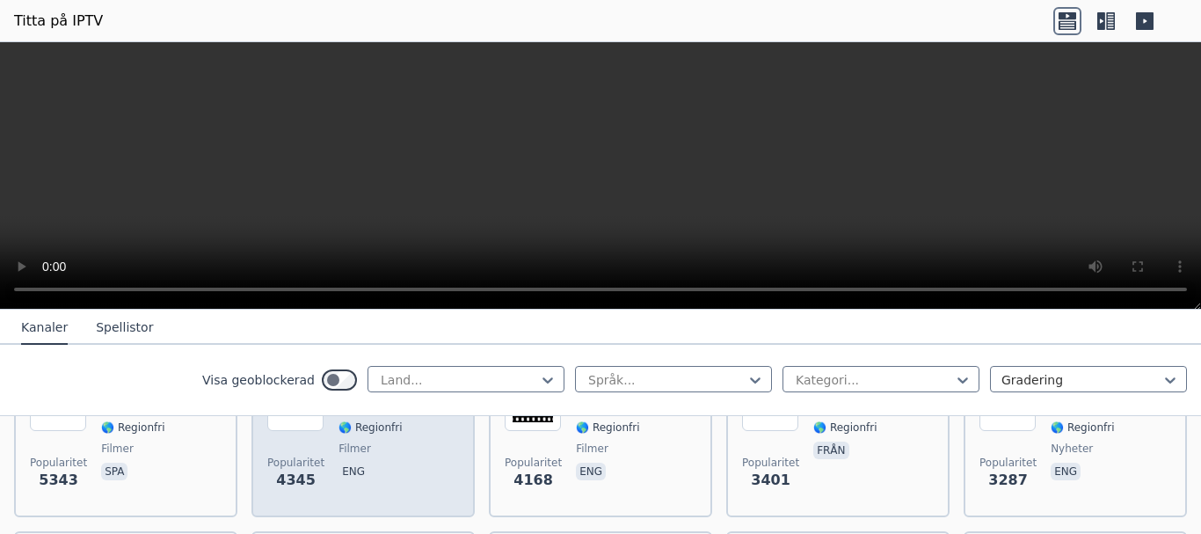
click at [369, 449] on span "filmer" at bounding box center [399, 449] width 120 height 14
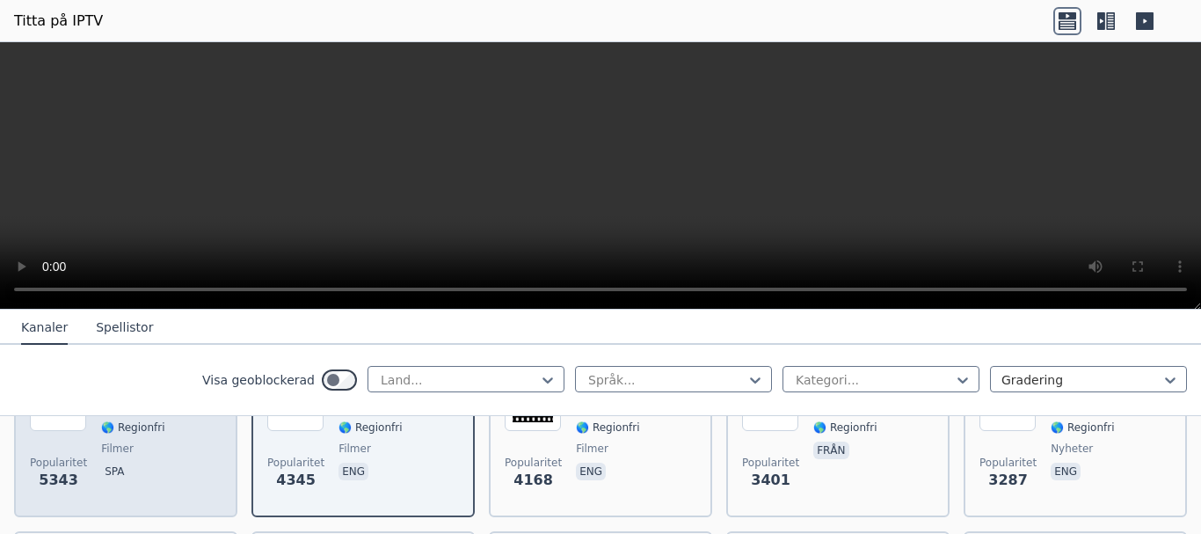
click at [117, 457] on div "Filmex MX 🌎 Regionfri filmer spa" at bounding box center [132, 438] width 63 height 127
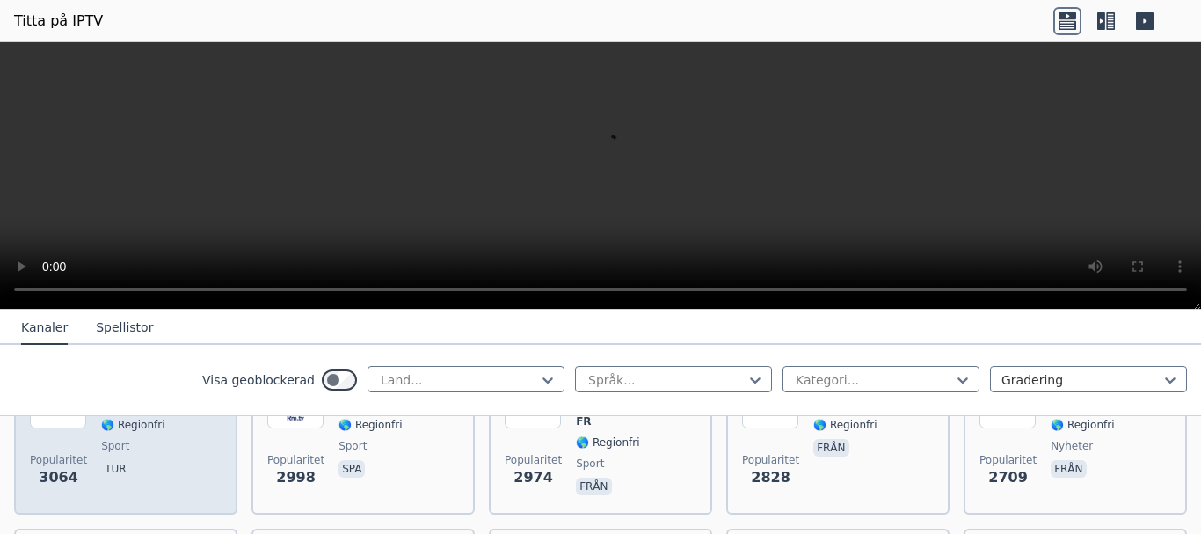
scroll to position [616, 0]
click at [155, 453] on div "Sport-TV TR 🌎 Regionfri sport tur" at bounding box center [135, 434] width 68 height 127
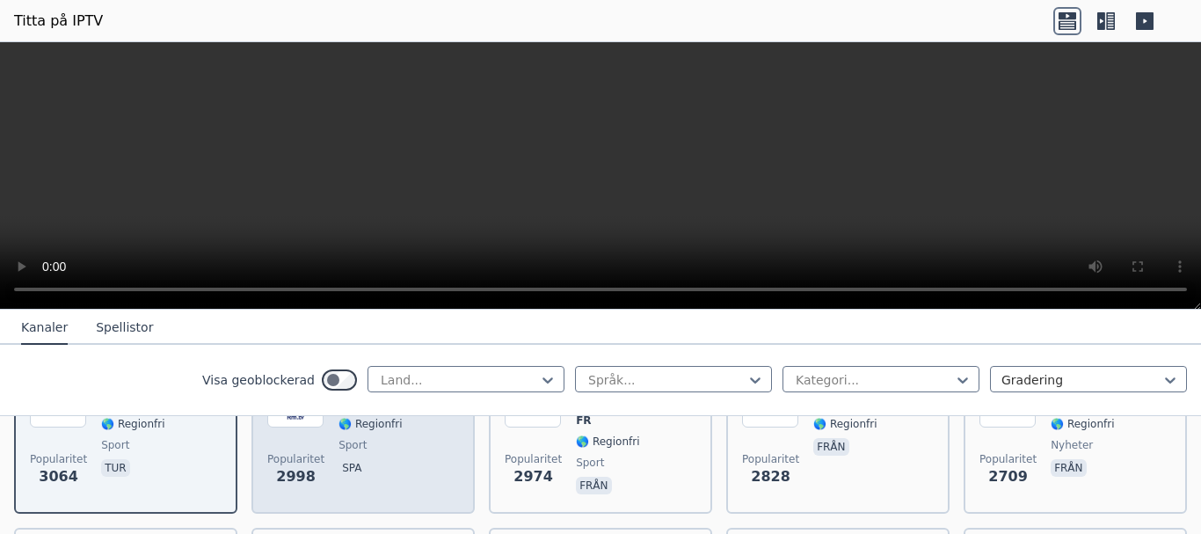
click at [372, 450] on span "sport" at bounding box center [399, 445] width 120 height 14
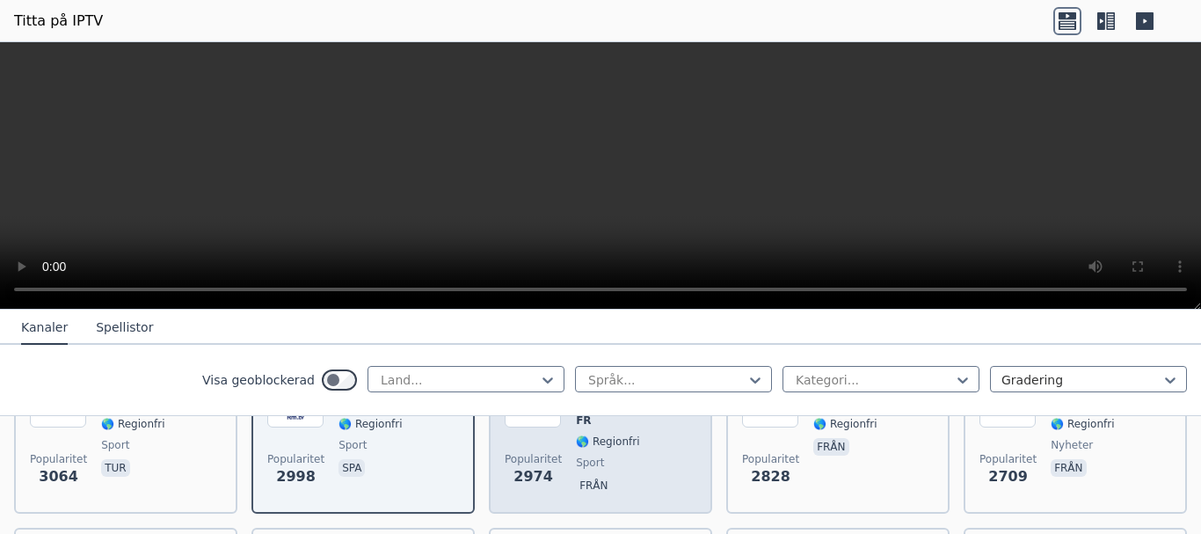
click at [637, 477] on span "från" at bounding box center [636, 487] width 120 height 21
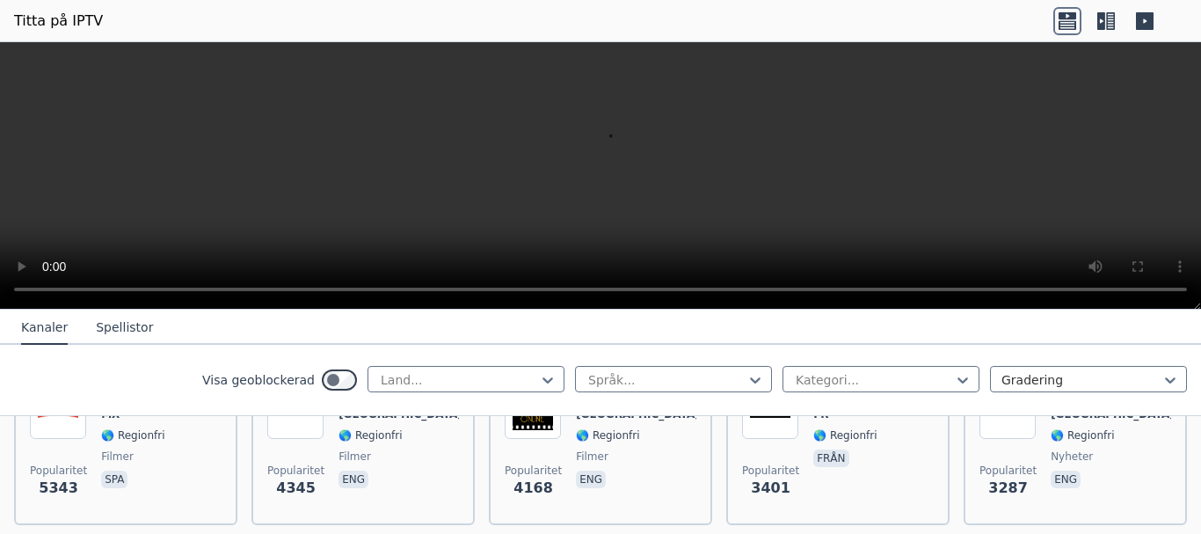
scroll to position [440, 0]
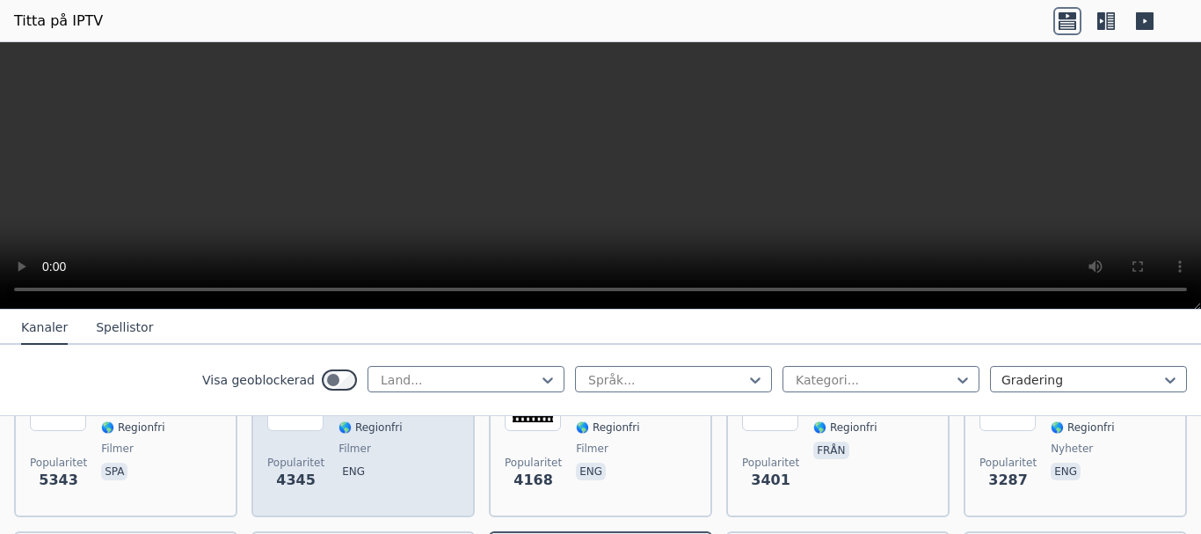
click at [362, 464] on span "eng" at bounding box center [399, 473] width 120 height 21
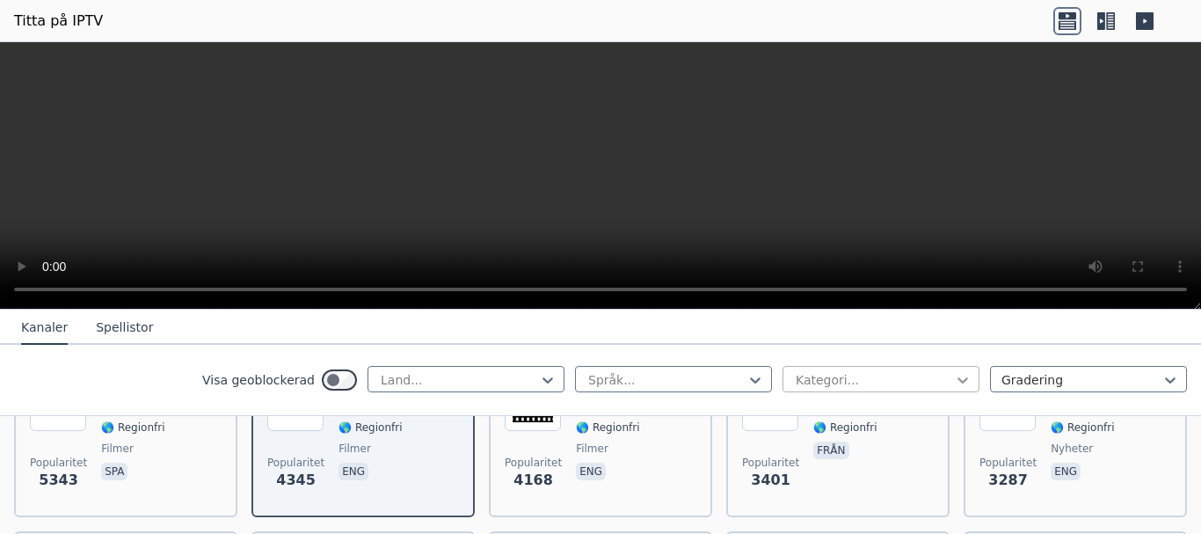
click at [958, 378] on icon at bounding box center [963, 380] width 11 height 6
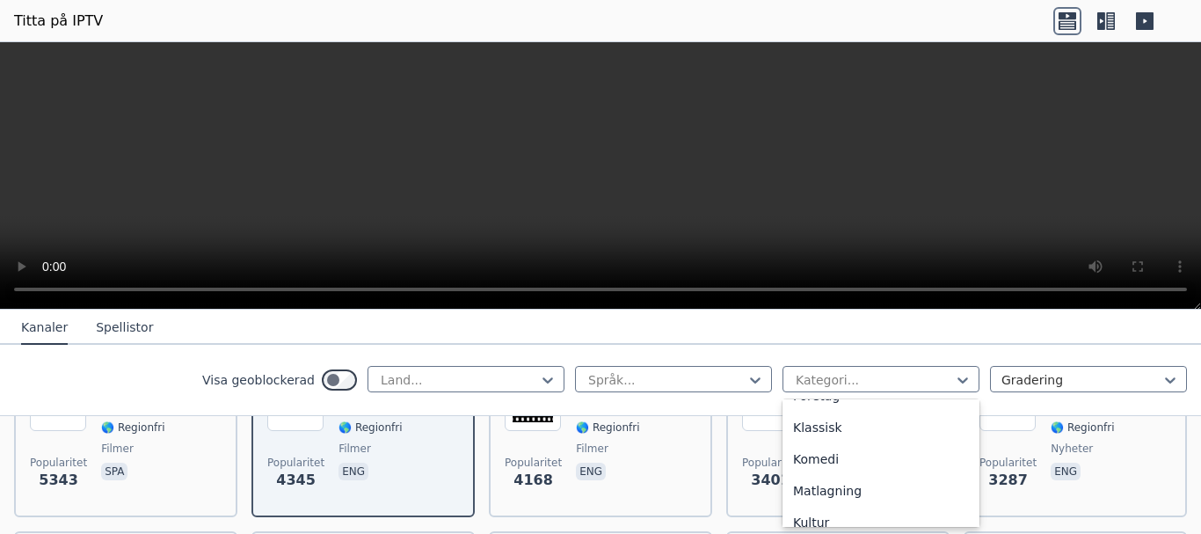
scroll to position [0, 0]
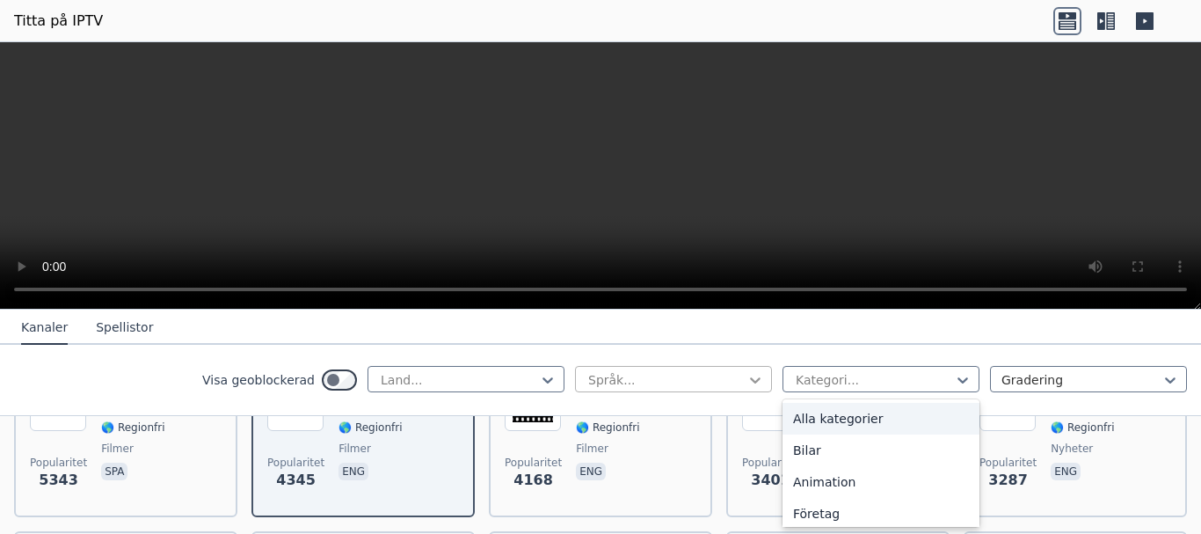
click at [750, 381] on icon at bounding box center [755, 380] width 11 height 6
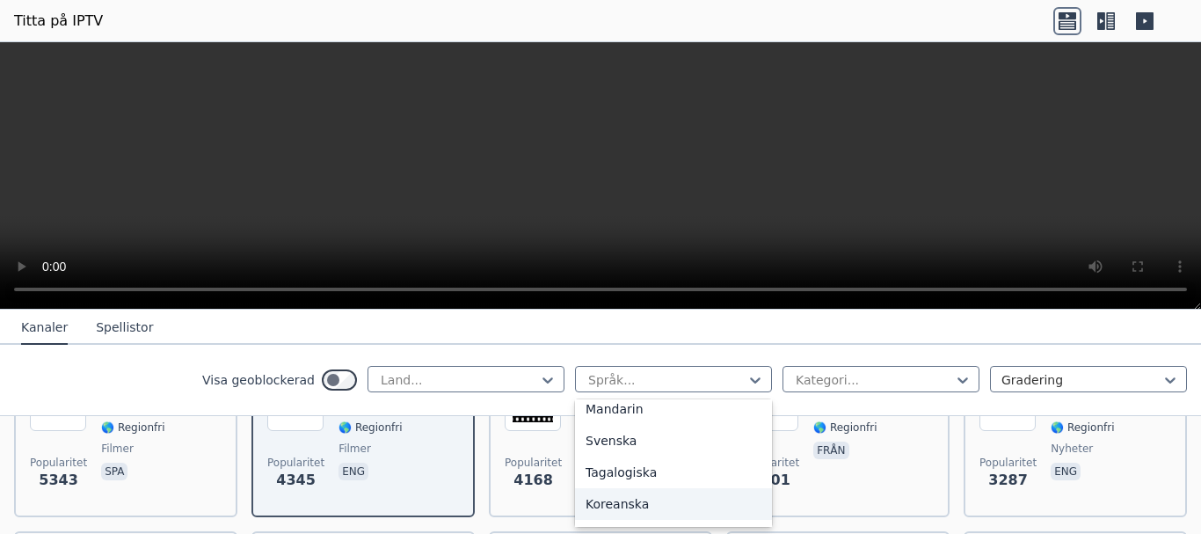
scroll to position [487, 0]
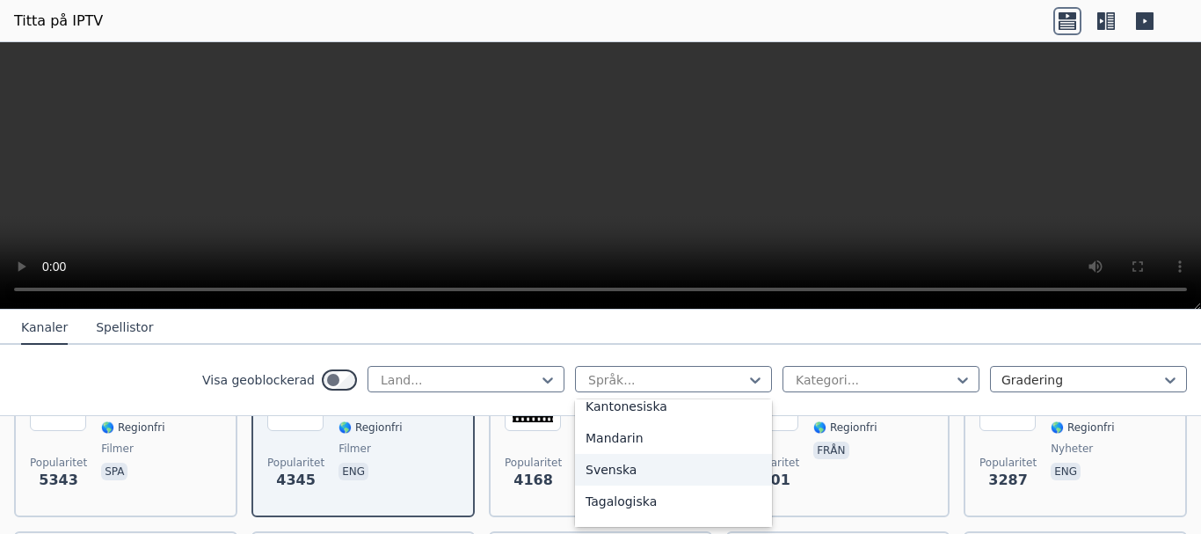
click at [712, 471] on div "Svenska" at bounding box center [673, 470] width 197 height 32
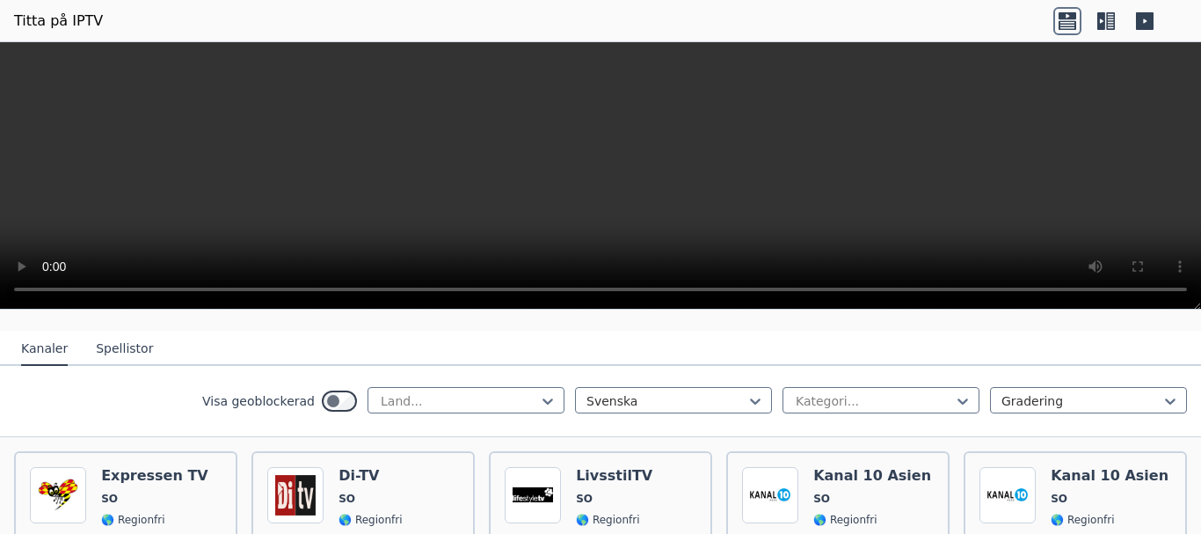
scroll to position [176, 0]
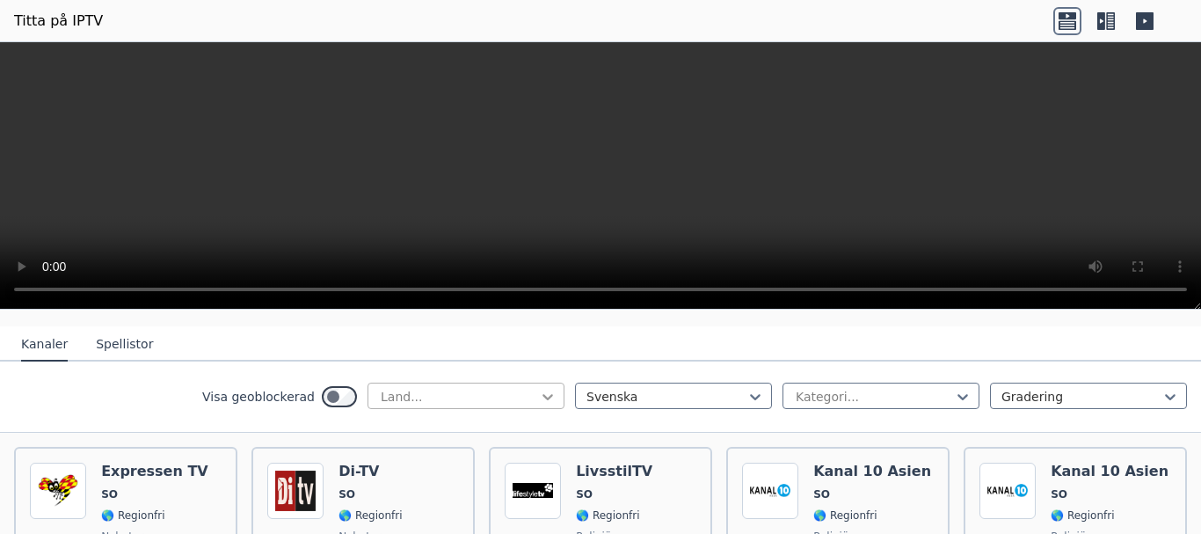
click at [543, 397] on icon at bounding box center [548, 397] width 11 height 6
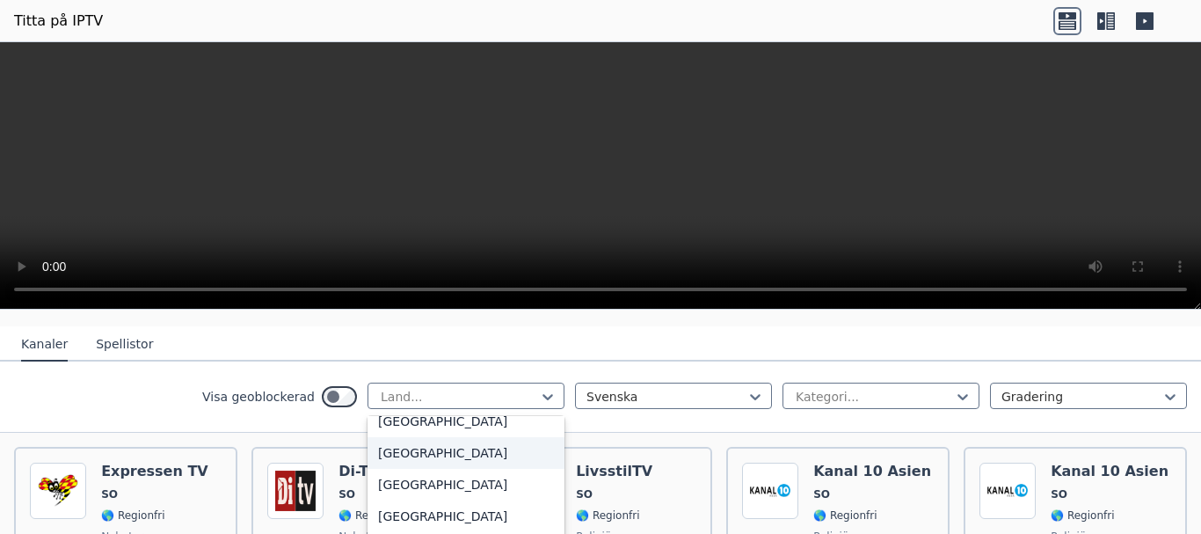
scroll to position [5629, 0]
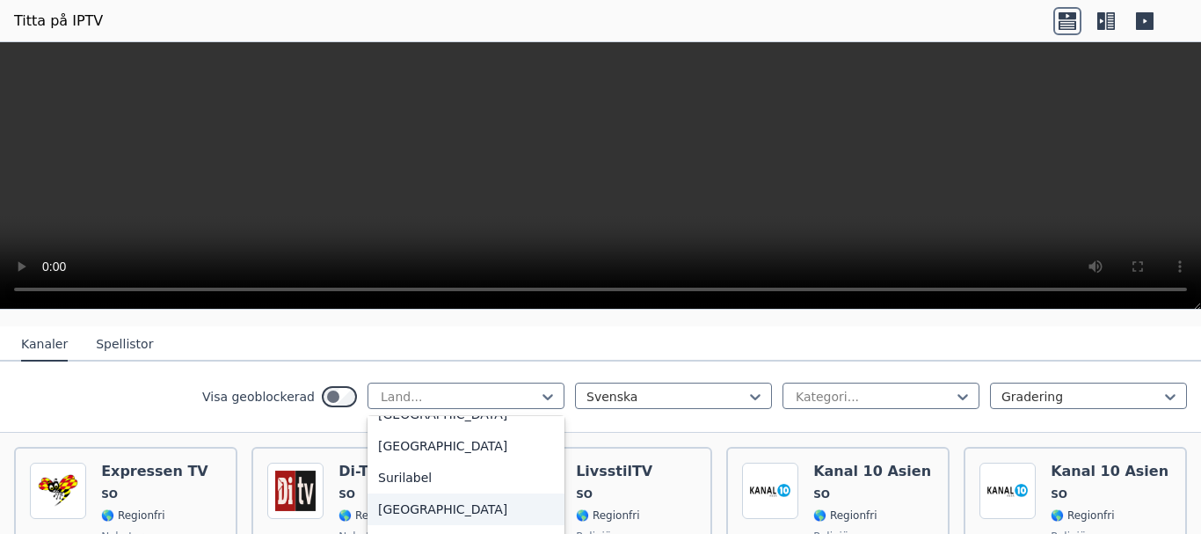
click at [509, 493] on div "Sverige" at bounding box center [466, 509] width 197 height 32
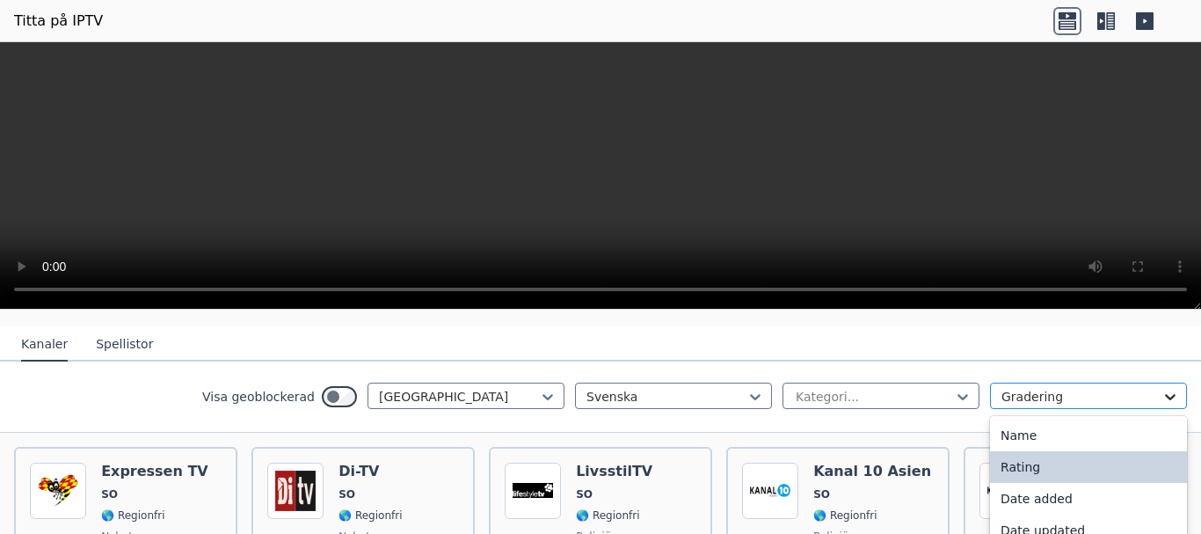
click at [1165, 397] on icon at bounding box center [1170, 397] width 11 height 6
click at [1165, 395] on icon at bounding box center [1170, 397] width 11 height 6
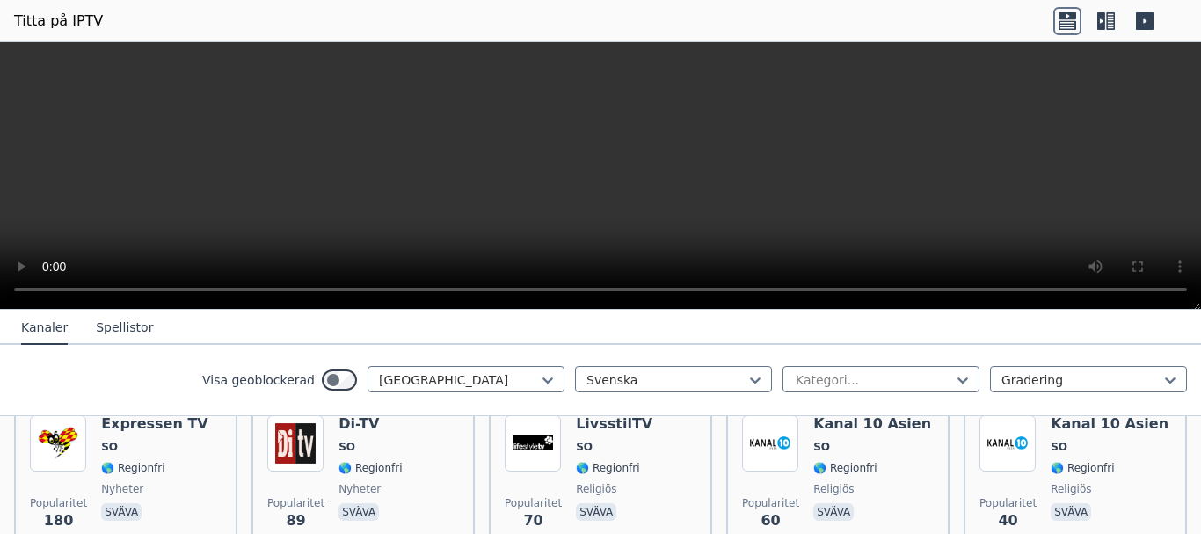
scroll to position [264, 0]
